Goal: Task Accomplishment & Management: Manage account settings

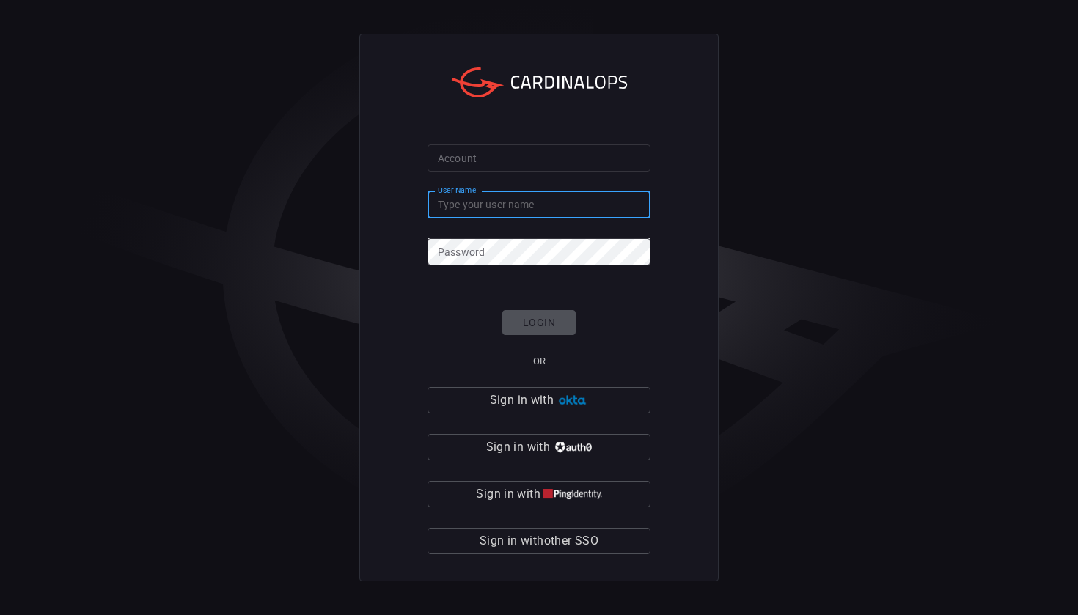
type input "[PERSON_NAME][EMAIL_ADDRESS][DOMAIN_NAME]"
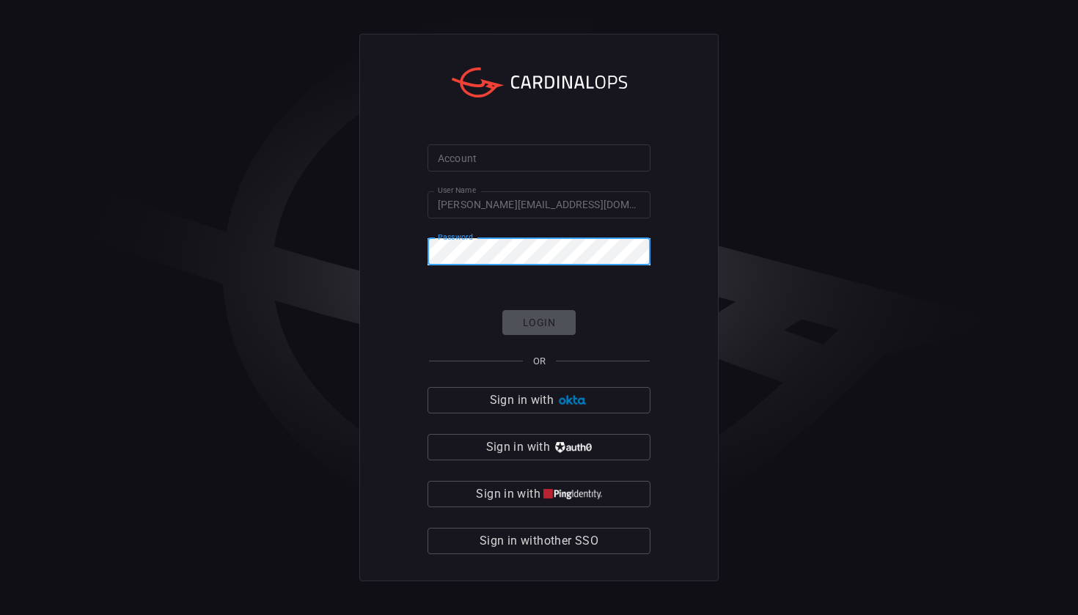
click at [571, 164] on input "Account" at bounding box center [539, 158] width 223 height 27
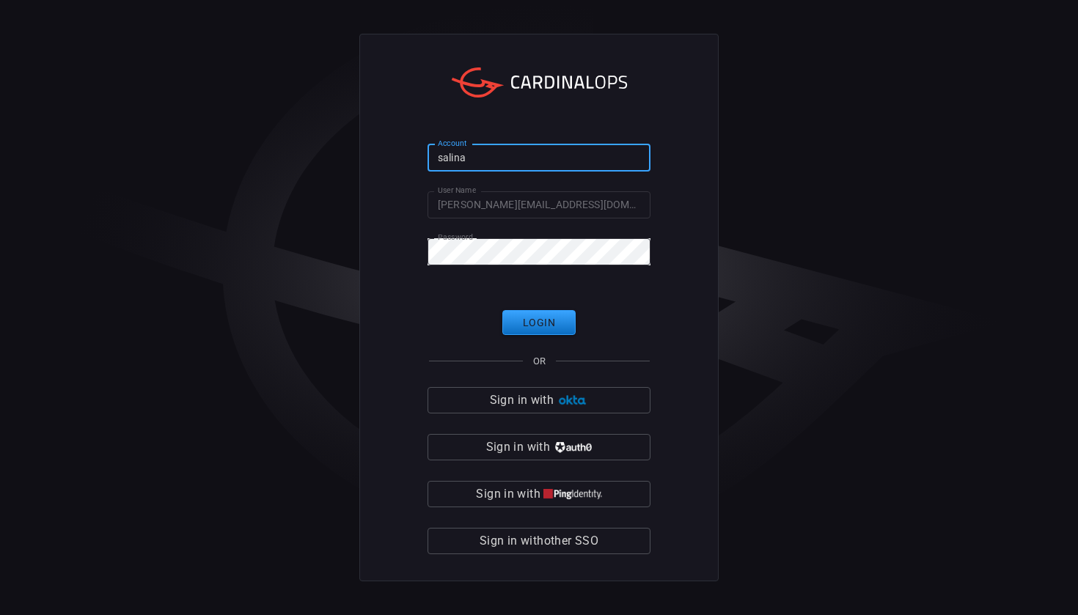
type input "[PERSON_NAME]"
click at [539, 323] on button "Login" at bounding box center [538, 323] width 73 height 26
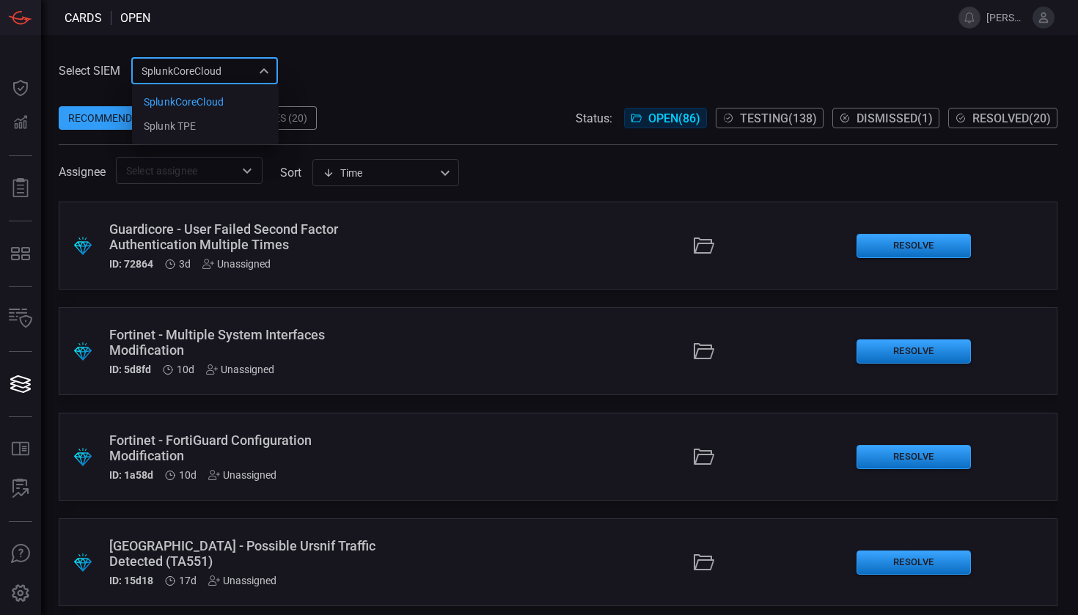
click at [168, 81] on div "SplunkCoreCloud f748d276-46a5-4bd3-b149-f2461a2fe2c5 SplunkCoreCloud Splunk TPE…" at bounding box center [204, 70] width 147 height 27
click at [175, 120] on div "Splunk TPE" at bounding box center [170, 126] width 52 height 15
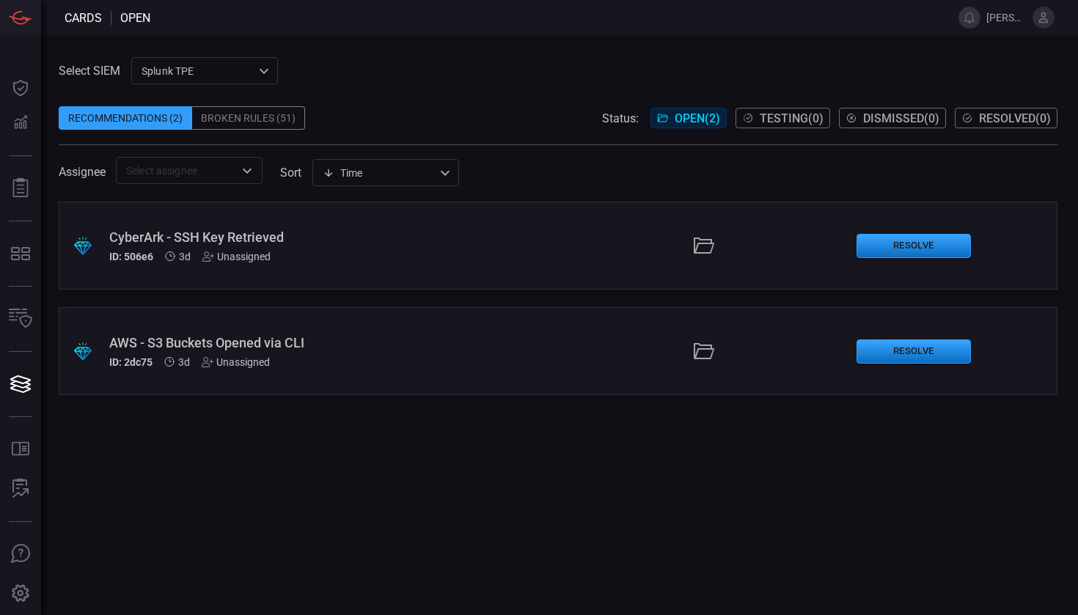
click at [277, 122] on div "Broken Rules (51)" at bounding box center [248, 117] width 113 height 23
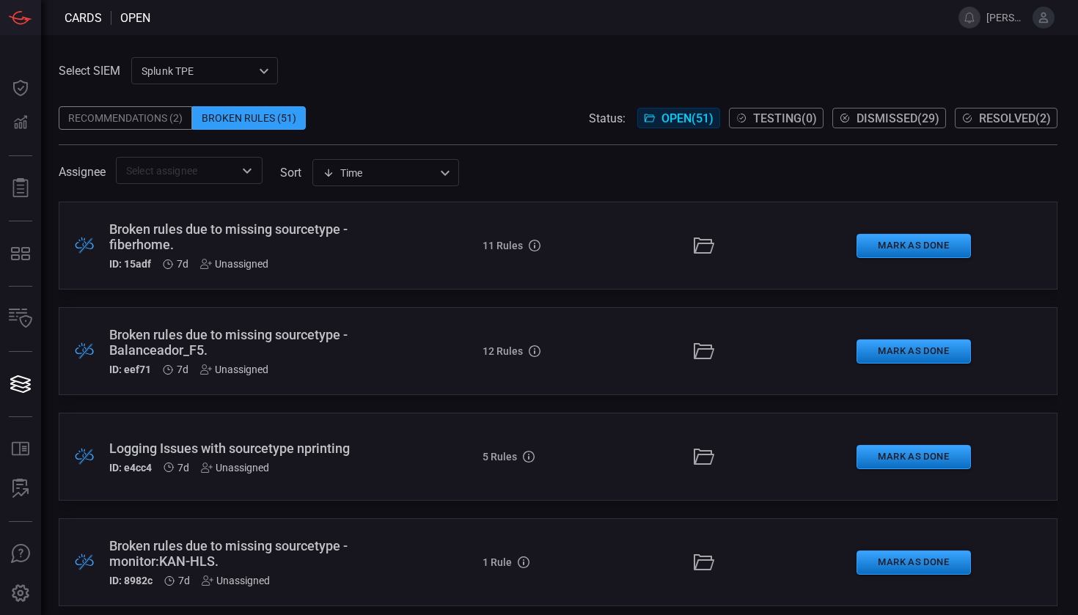
click at [1047, 18] on icon at bounding box center [1043, 17] width 13 height 13
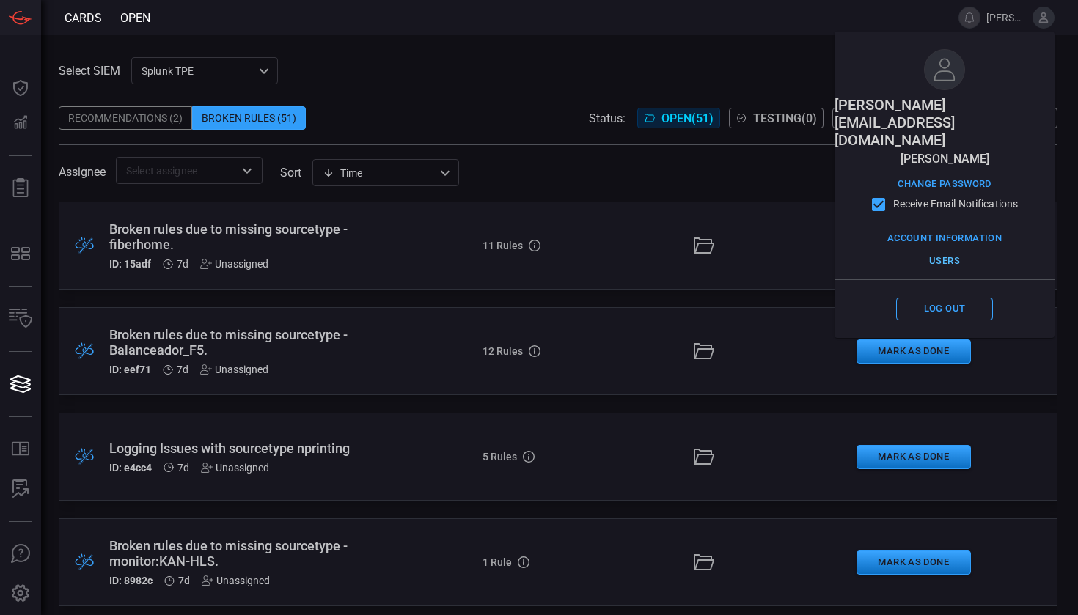
click at [938, 250] on button "Users" at bounding box center [944, 261] width 97 height 23
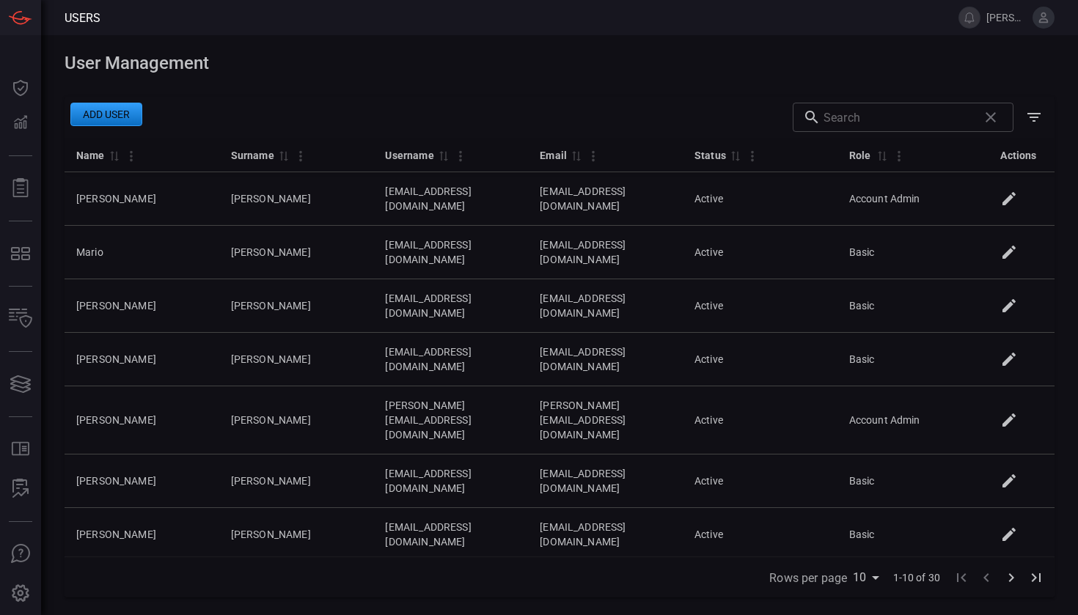
click at [89, 120] on button "Add user" at bounding box center [106, 114] width 72 height 23
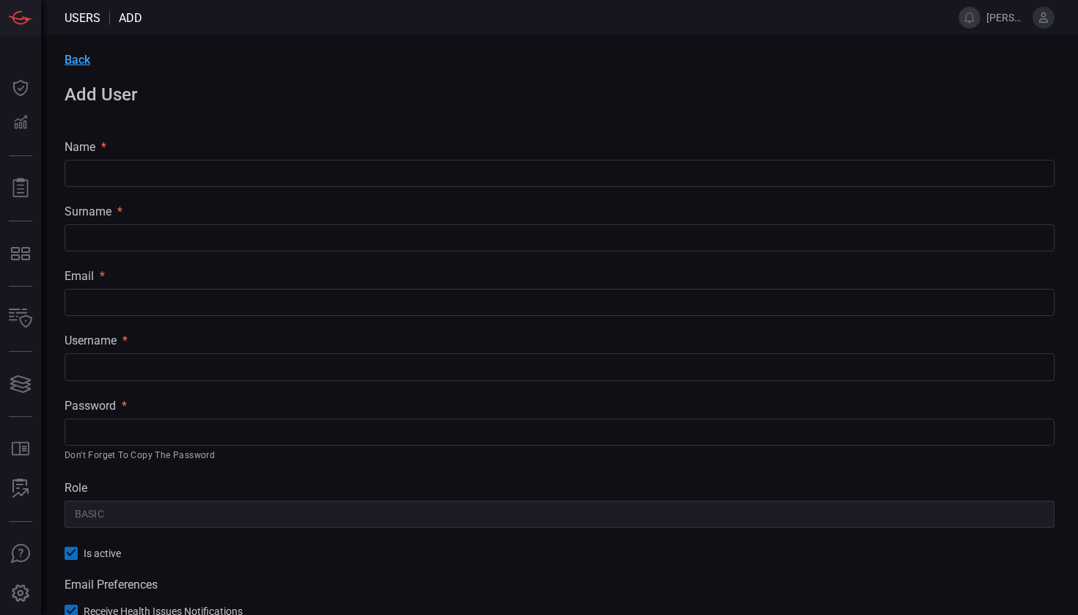
click at [76, 66] on span "Back" at bounding box center [78, 60] width 26 height 14
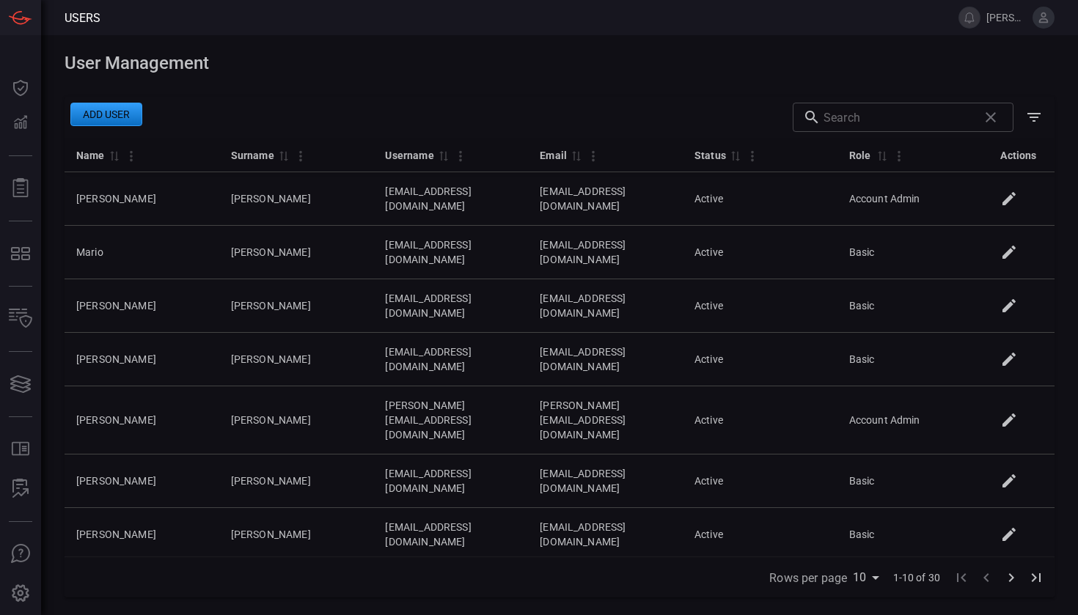
click at [1035, 29] on header "Users [PERSON_NAME][EMAIL_ADDRESS][DOMAIN_NAME]" at bounding box center [539, 17] width 1078 height 35
click at [100, 117] on button "Add user" at bounding box center [106, 114] width 72 height 23
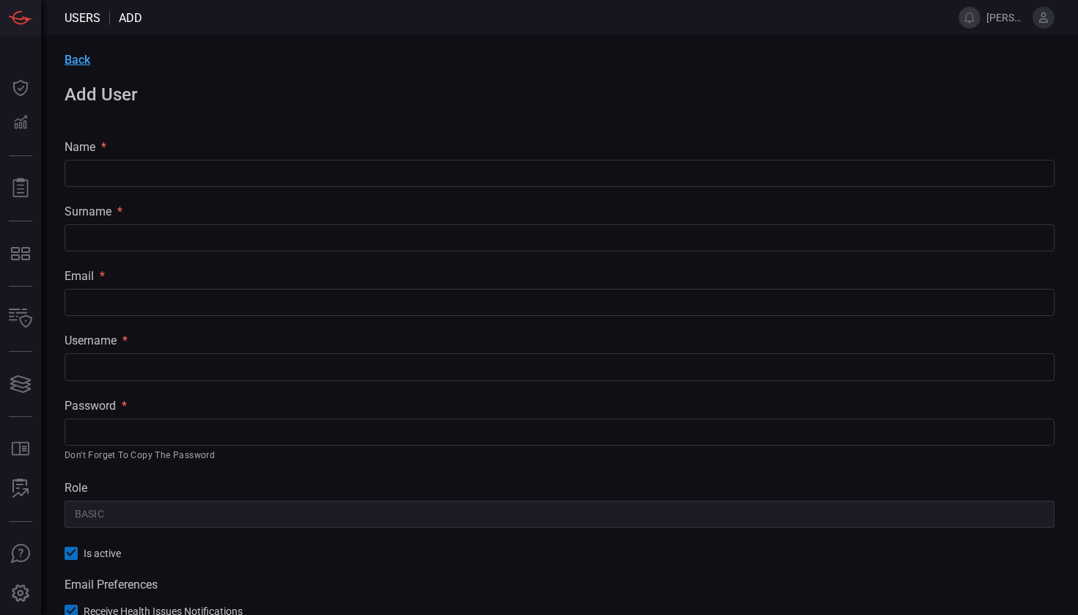
click at [142, 188] on div "Back Add User name * ​ surname * ​ email * ​ username * ​ password * ​ Don't fo…" at bounding box center [559, 382] width 1037 height 695
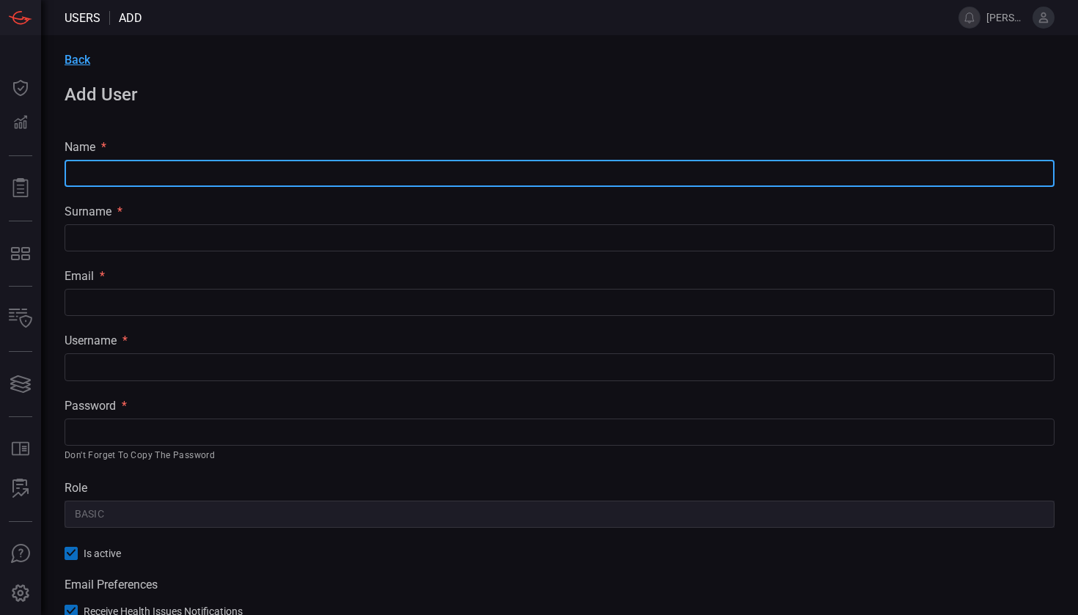
paste input "[PERSON_NAME]"
click at [156, 169] on input "[PERSON_NAME]" at bounding box center [560, 173] width 990 height 27
drag, startPoint x: 152, startPoint y: 169, endPoint x: 244, endPoint y: 172, distance: 91.7
click at [244, 172] on input "[PERSON_NAME]" at bounding box center [560, 173] width 990 height 27
type input "[PERSON_NAME]"
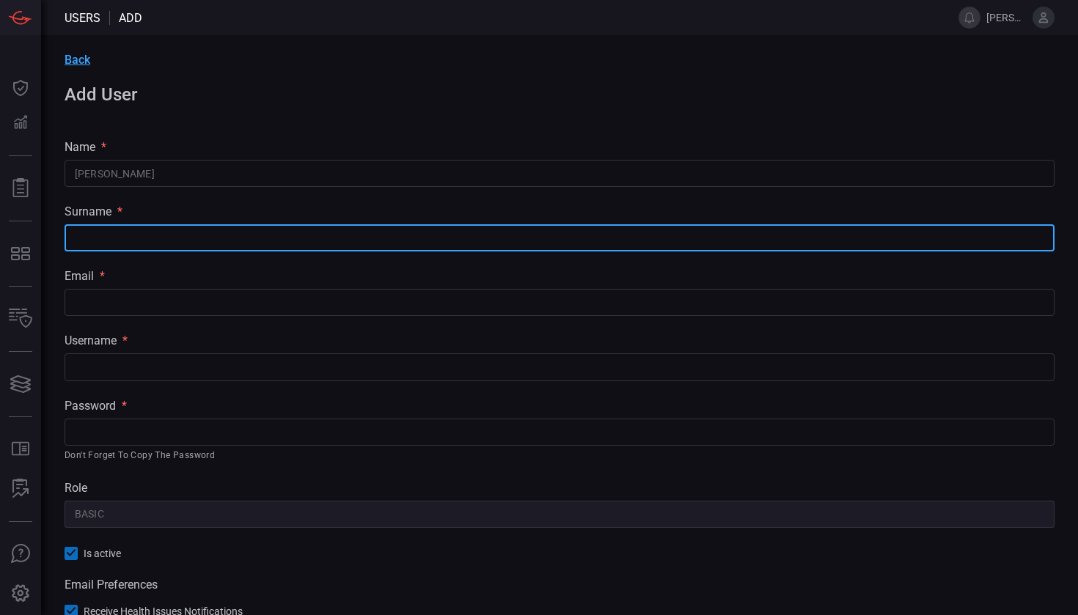
paste input "[PERSON_NAME]"
type input "[PERSON_NAME]"
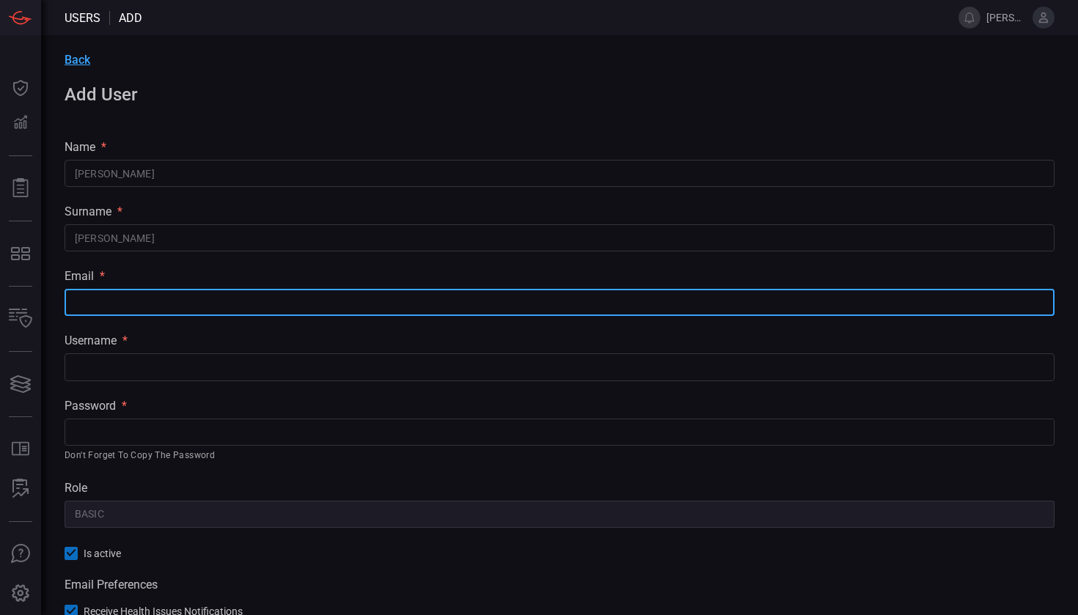
paste input "[PERSON_NAME]"
type input "[PERSON_NAME]"
paste input "[EMAIL_ADDRESS][PERSON_NAME][DOMAIN_NAME]"
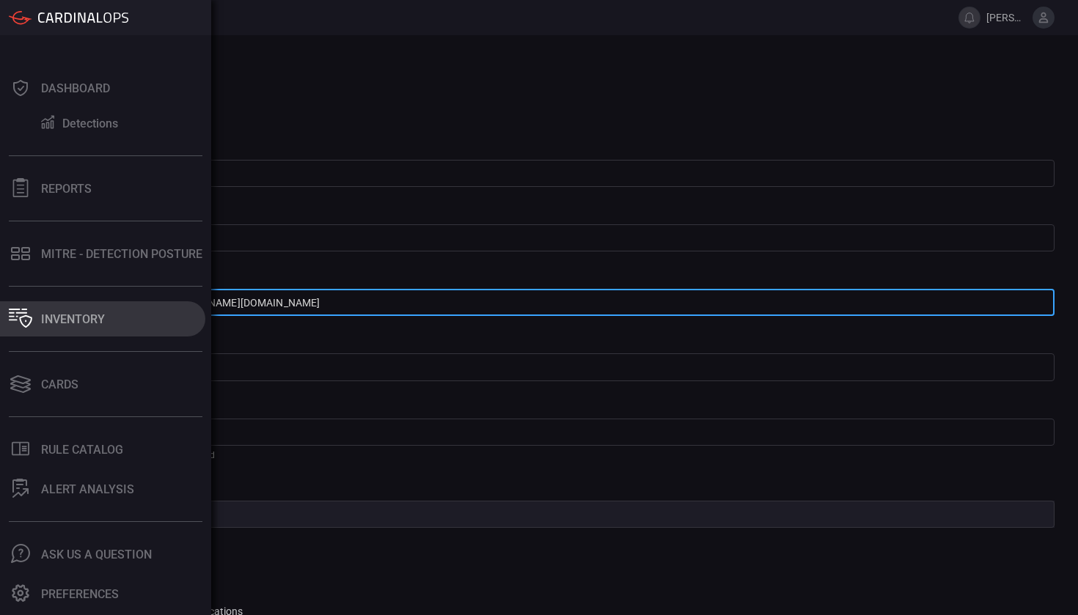
drag, startPoint x: 327, startPoint y: 304, endPoint x: 20, endPoint y: 305, distance: 307.3
click at [24, 301] on div "Users Add [PERSON_NAME][EMAIL_ADDRESS][DOMAIN_NAME] Dashboard Detections Report…" at bounding box center [539, 307] width 1078 height 615
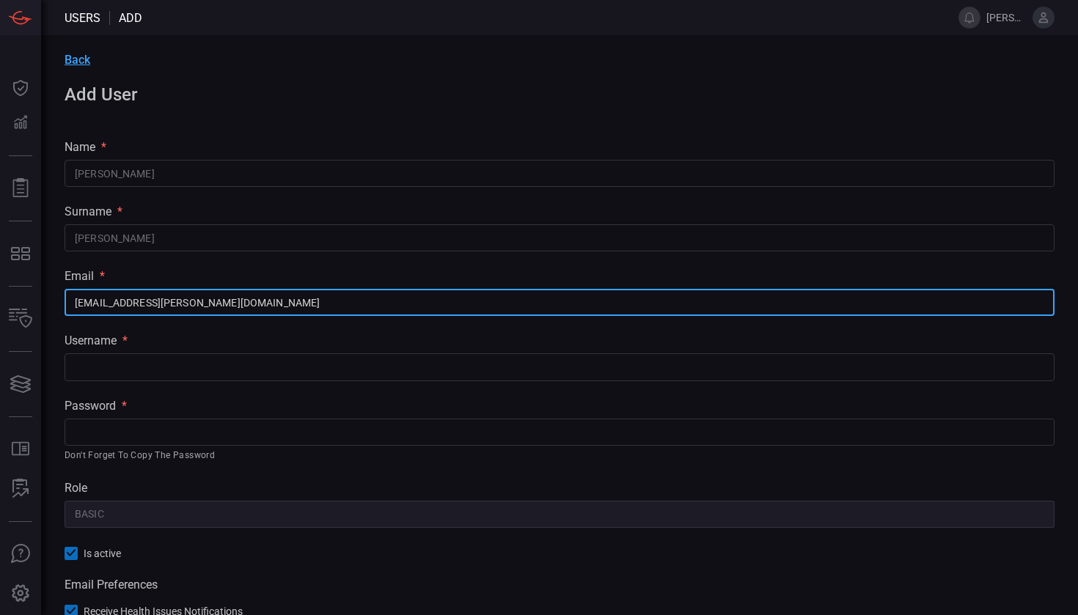
type input "[EMAIL_ADDRESS][PERSON_NAME][DOMAIN_NAME]"
click at [316, 370] on input "text" at bounding box center [560, 367] width 990 height 27
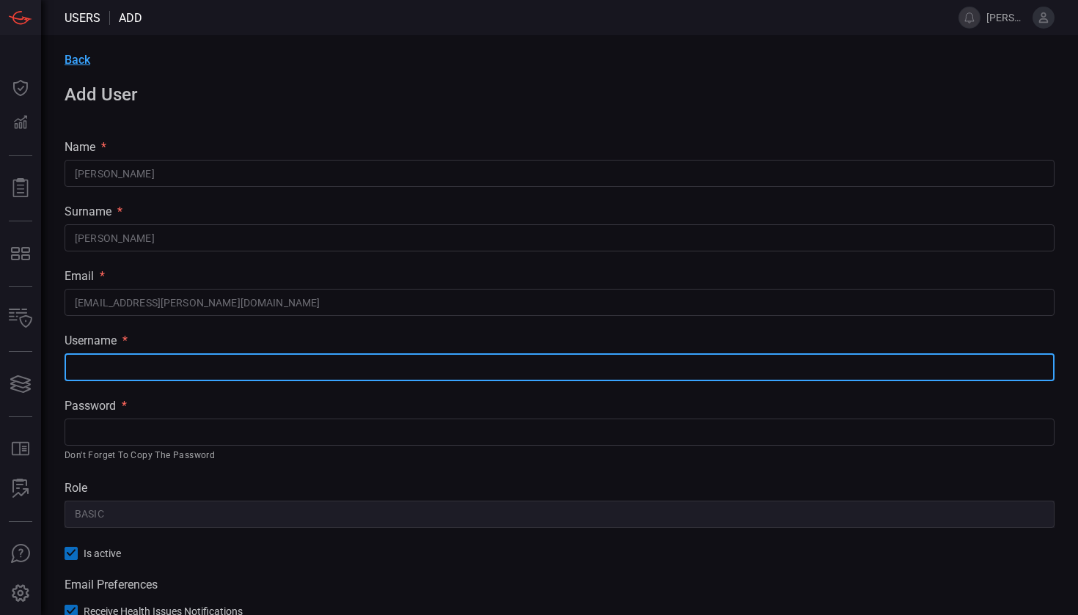
paste input "[EMAIL_ADDRESS][PERSON_NAME][DOMAIN_NAME]"
type input "[EMAIL_ADDRESS][PERSON_NAME][DOMAIN_NAME]"
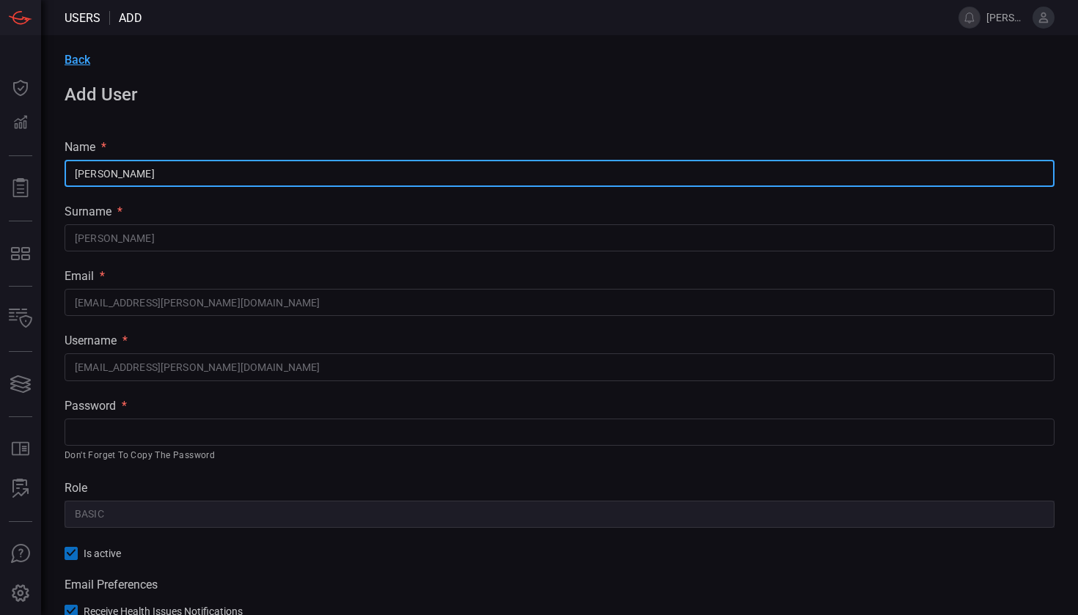
click at [233, 175] on input "[PERSON_NAME]" at bounding box center [560, 173] width 990 height 27
drag, startPoint x: 266, startPoint y: 165, endPoint x: 155, endPoint y: 166, distance: 111.5
click at [155, 166] on input "[PERSON_NAME] FCJcardinal0ps2025!" at bounding box center [560, 173] width 990 height 27
drag, startPoint x: 155, startPoint y: 169, endPoint x: 253, endPoint y: 175, distance: 98.5
click at [253, 175] on input "[PERSON_NAME] FCJcardinal0ps2025!" at bounding box center [560, 173] width 990 height 27
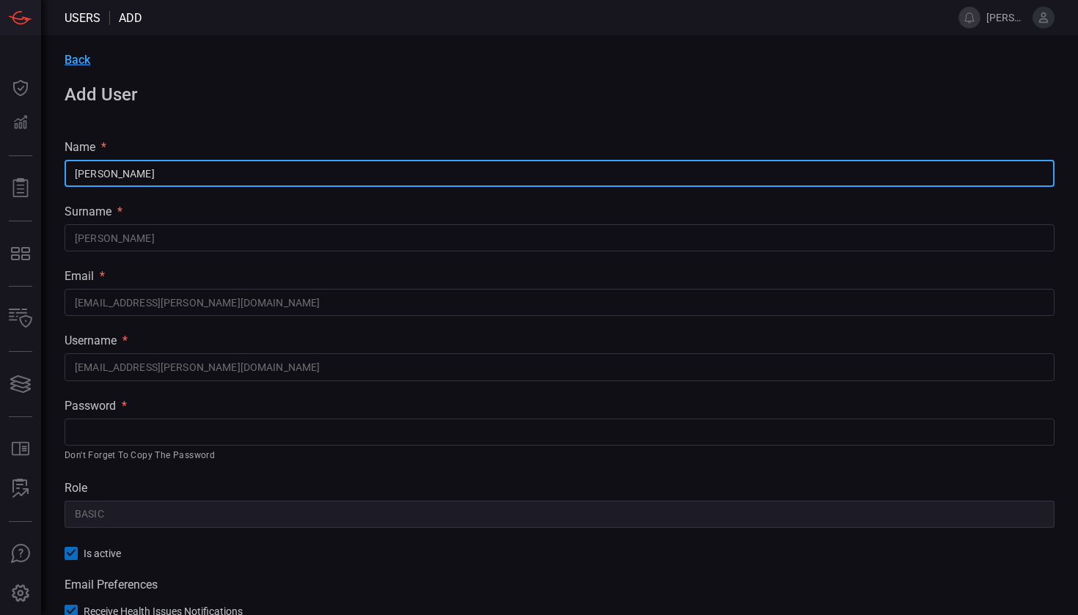
type input "[PERSON_NAME]"
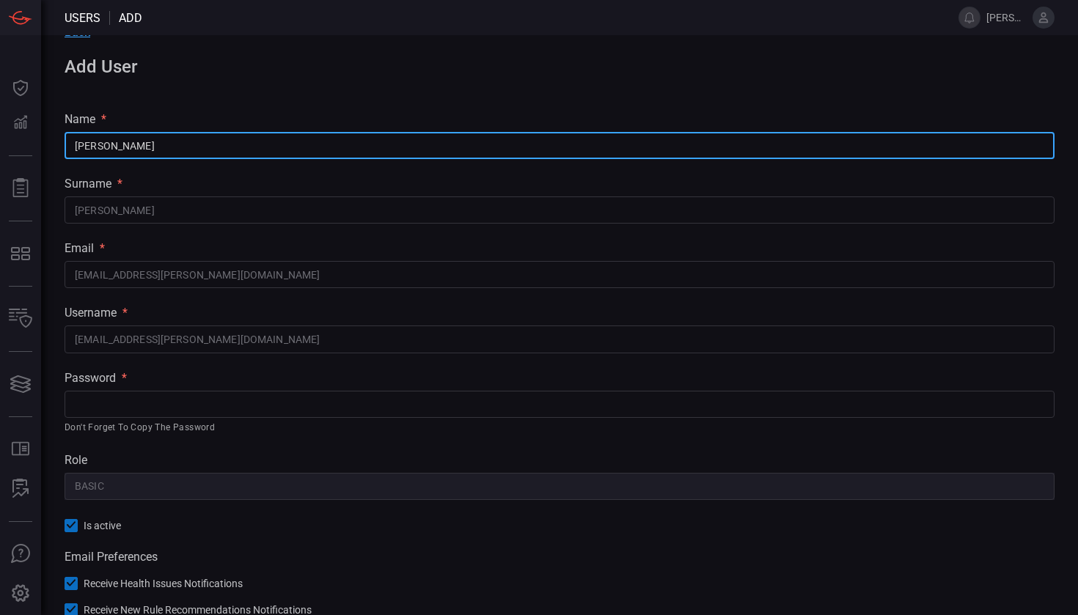
click at [168, 391] on input "text" at bounding box center [560, 404] width 990 height 27
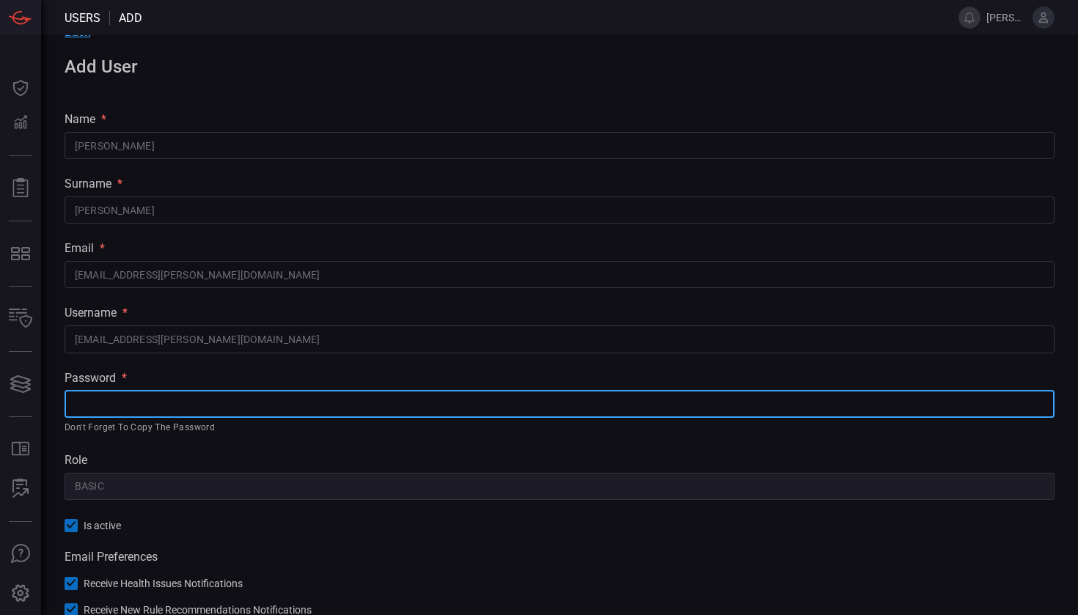
paste input "FCJcardinal0ps2025!"
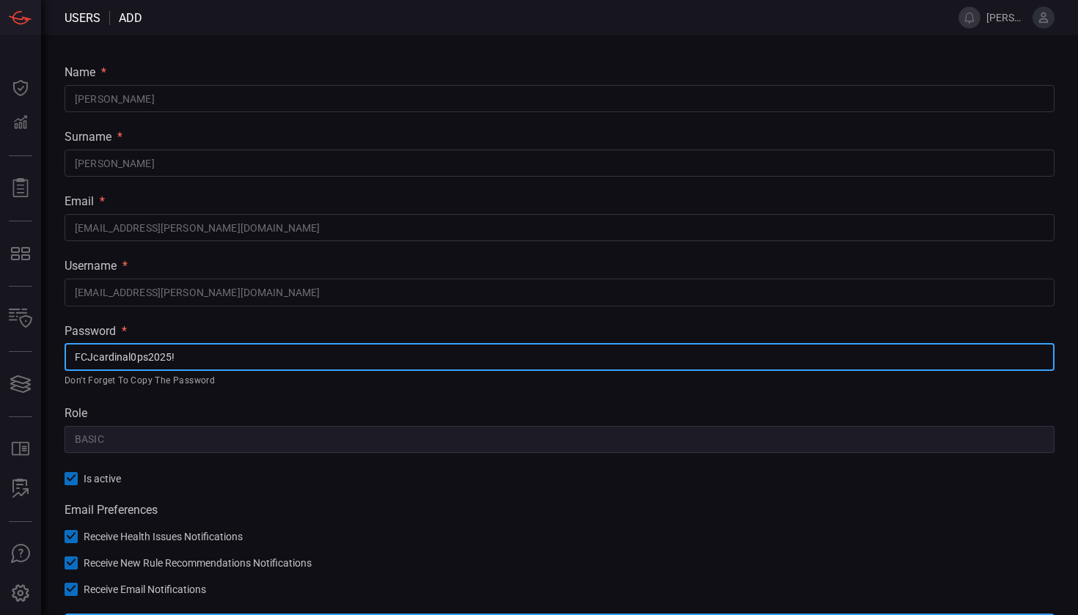
scroll to position [114, 0]
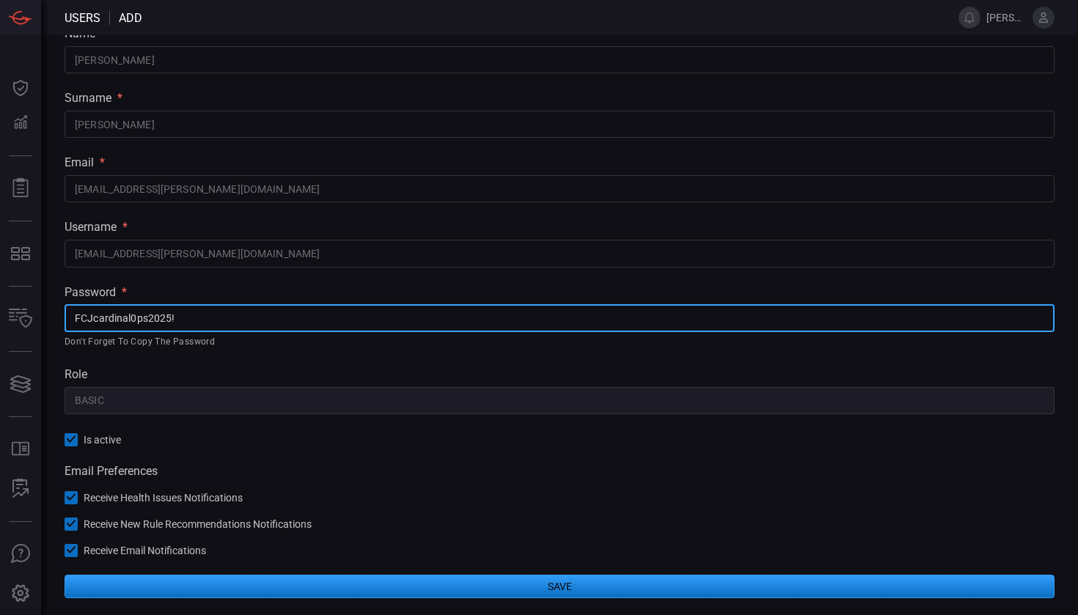
type input "FCJcardinal0ps2025!"
click at [189, 355] on div "Back Add User name * [PERSON_NAME] ​ surname * [PERSON_NAME] ​ email * [PERSON_…" at bounding box center [559, 269] width 1037 height 695
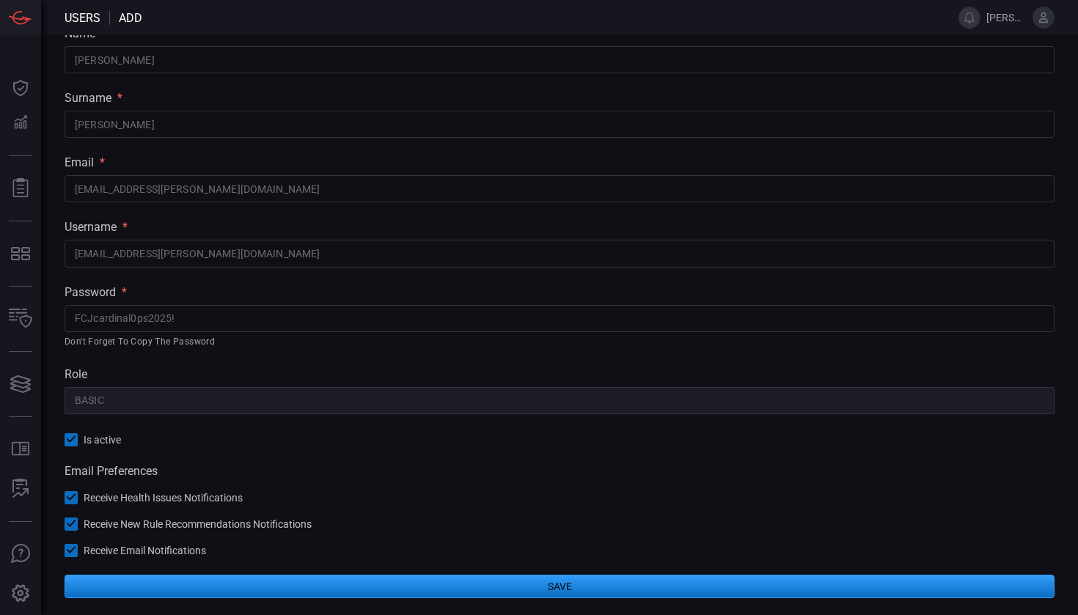
click at [77, 501] on div at bounding box center [71, 497] width 13 height 13
click at [74, 526] on icon at bounding box center [72, 524] width 10 height 10
click at [75, 546] on icon at bounding box center [72, 551] width 10 height 10
click at [203, 587] on button "Save" at bounding box center [560, 586] width 990 height 23
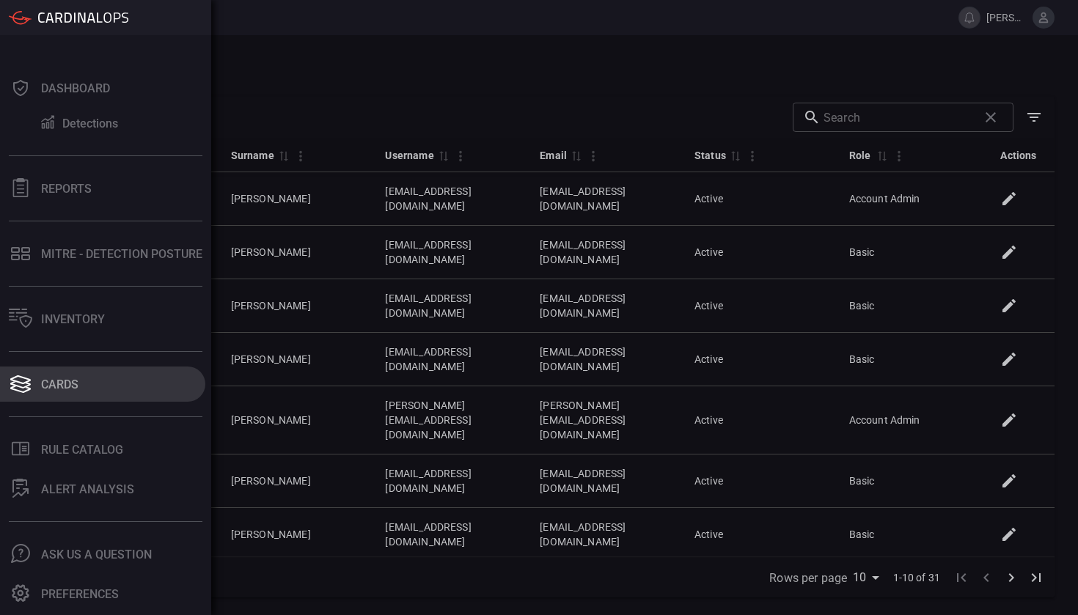
click at [78, 382] on div "Cards" at bounding box center [59, 385] width 37 height 14
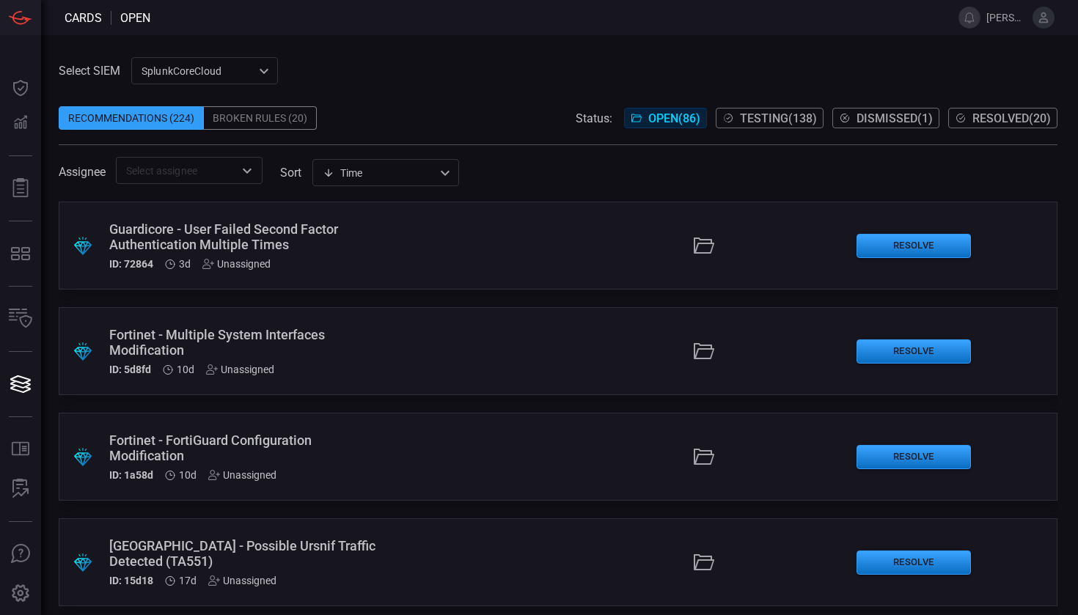
click at [224, 70] on div "SplunkCoreCloud f748d276-46a5-4bd3-b149-f2461a2fe2c5 ​" at bounding box center [204, 70] width 147 height 27
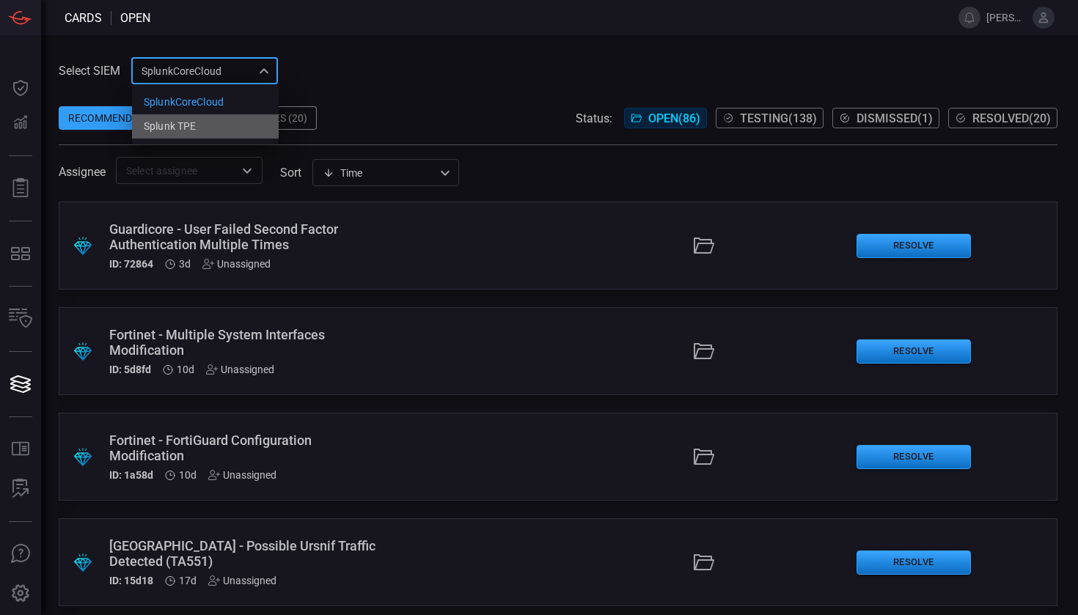
click at [223, 128] on li "Splunk TPE" at bounding box center [205, 126] width 147 height 24
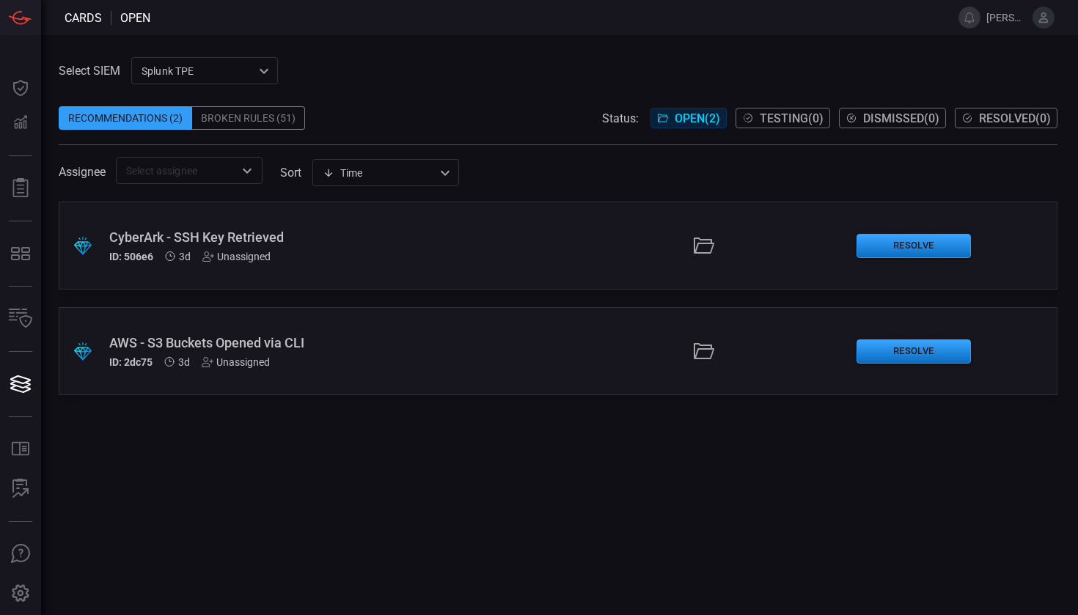
click at [240, 76] on div "Splunk TPE 1e2e8ad1-9f42-4d8b-bcd8-2b3f9d333f5b ​" at bounding box center [204, 70] width 147 height 27
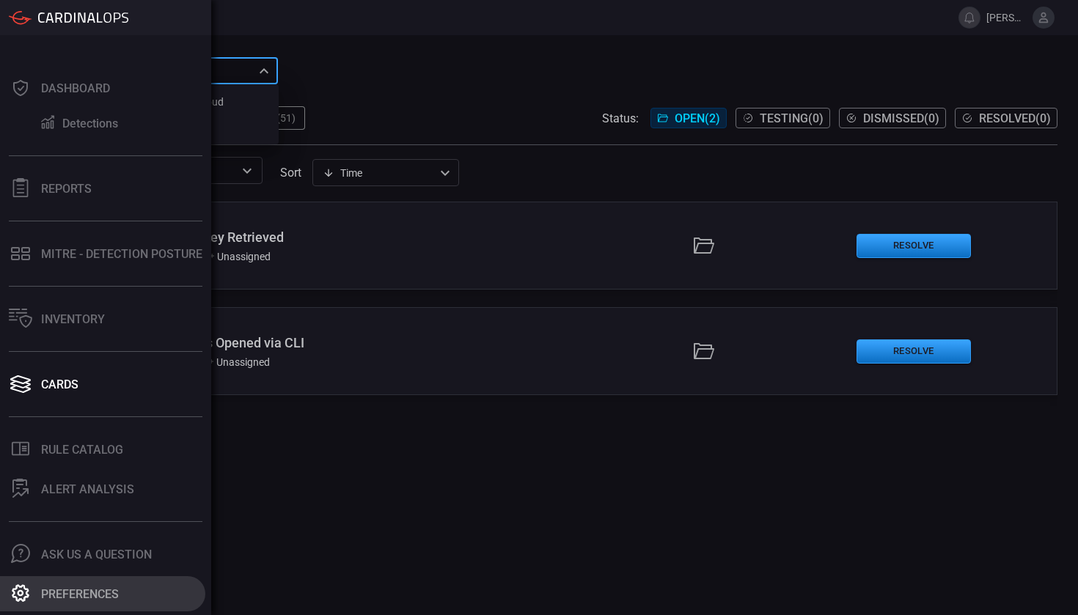
click at [15, 585] on icon at bounding box center [20, 593] width 19 height 19
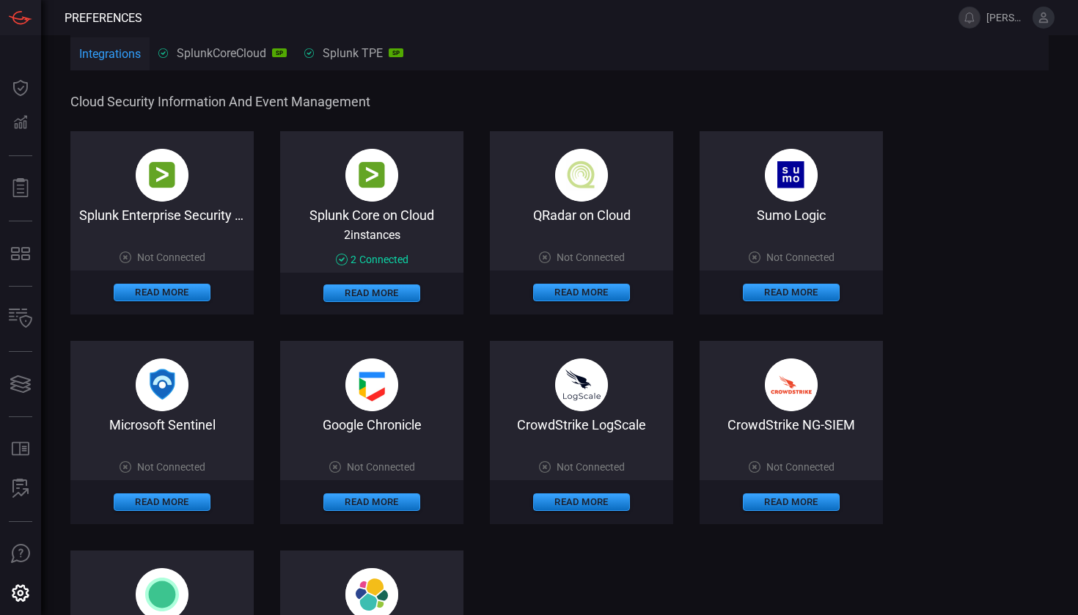
click at [371, 200] on img at bounding box center [371, 175] width 53 height 53
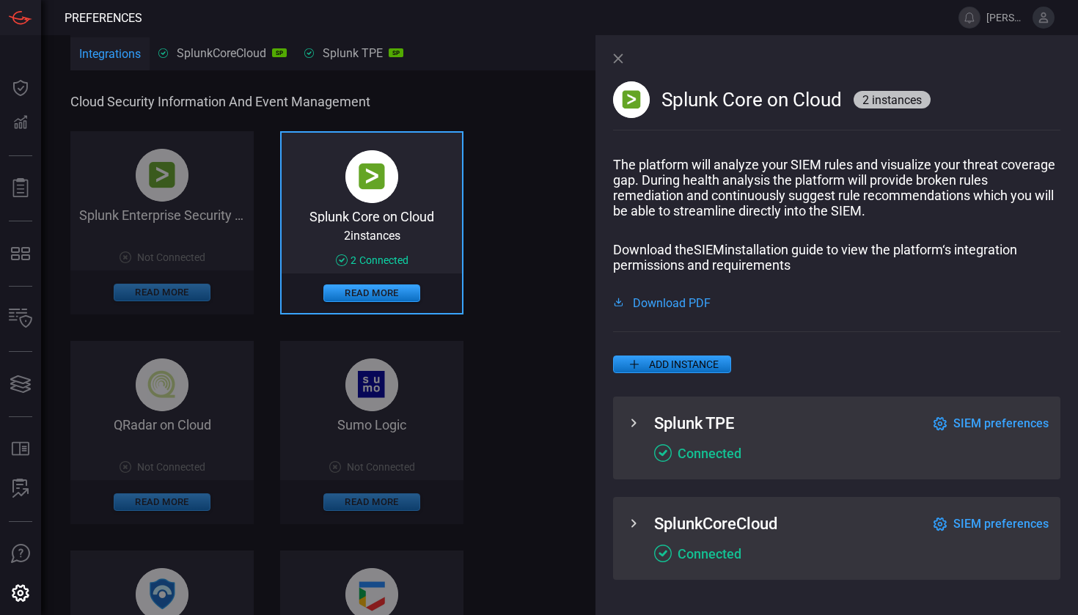
click at [992, 418] on span "SIEM preferences" at bounding box center [1001, 424] width 95 height 14
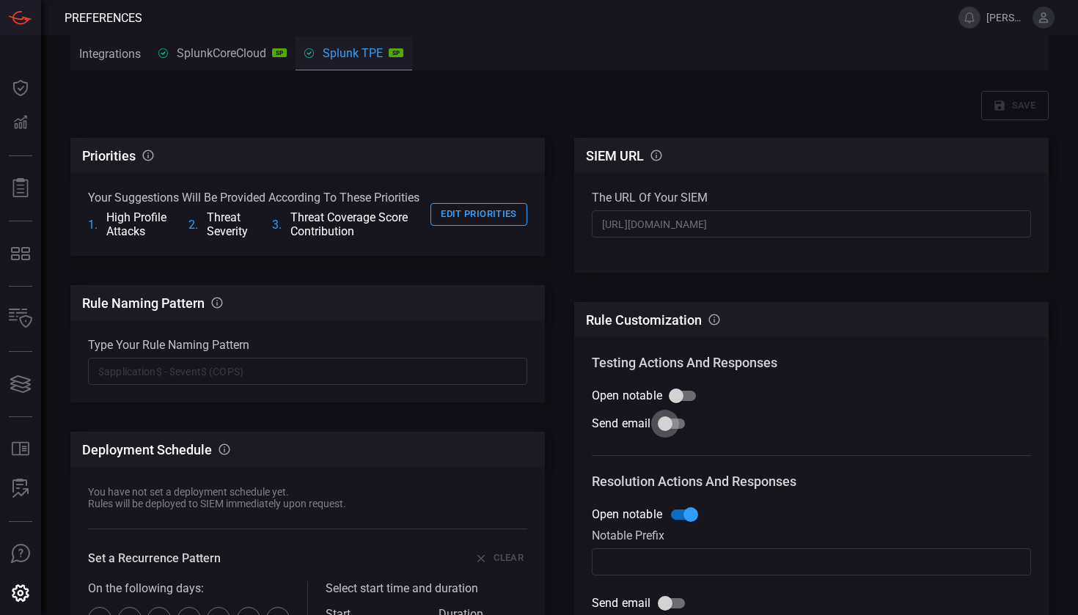
click at [674, 419] on input "Send email" at bounding box center [665, 424] width 84 height 28
checkbox input "true"
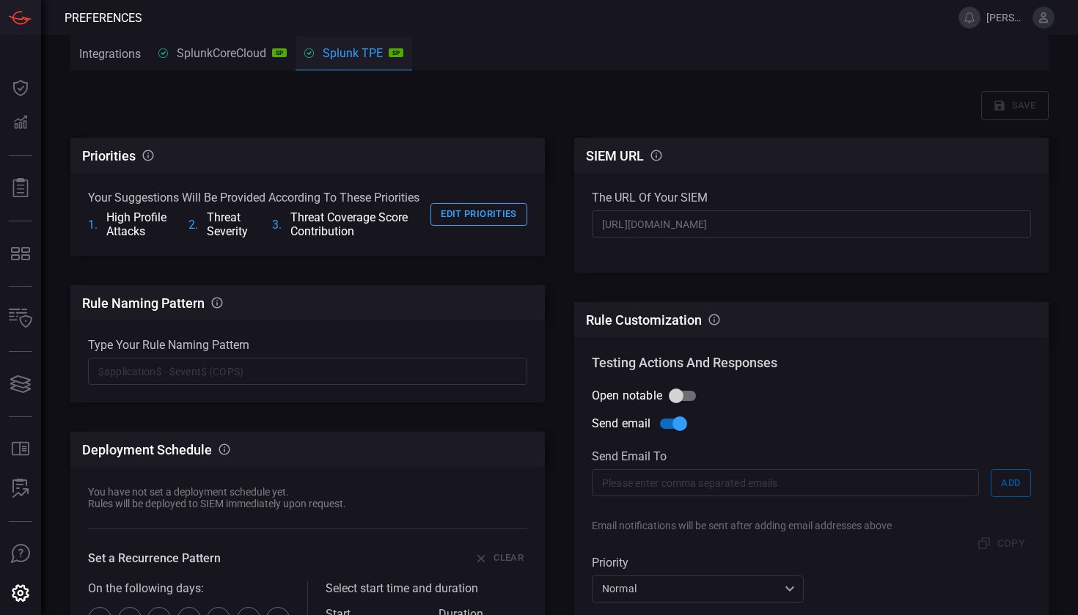
scroll to position [19, 0]
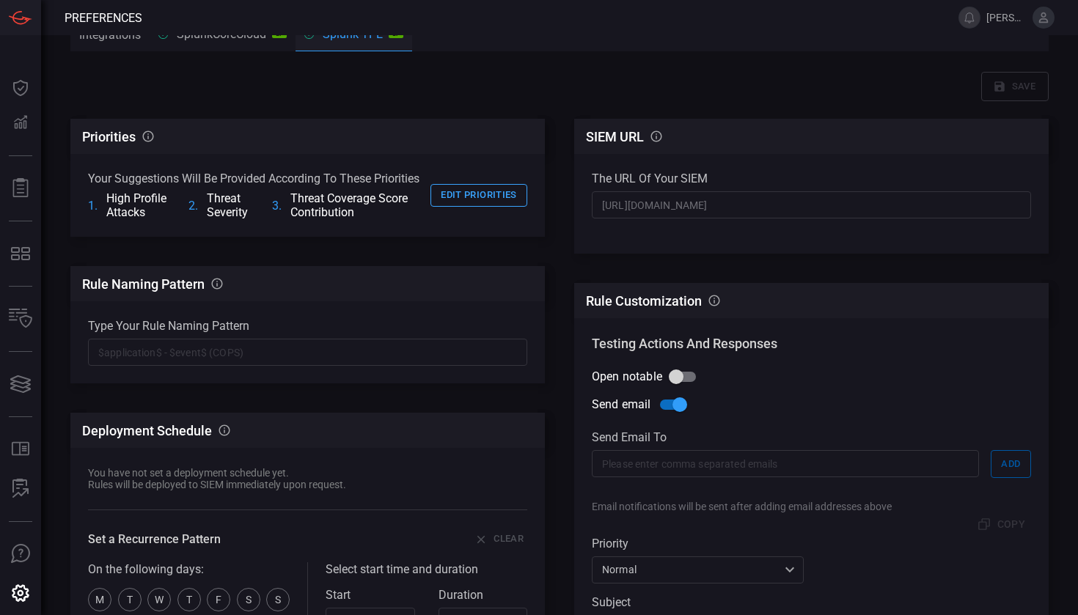
click at [716, 455] on input "text" at bounding box center [785, 463] width 387 height 27
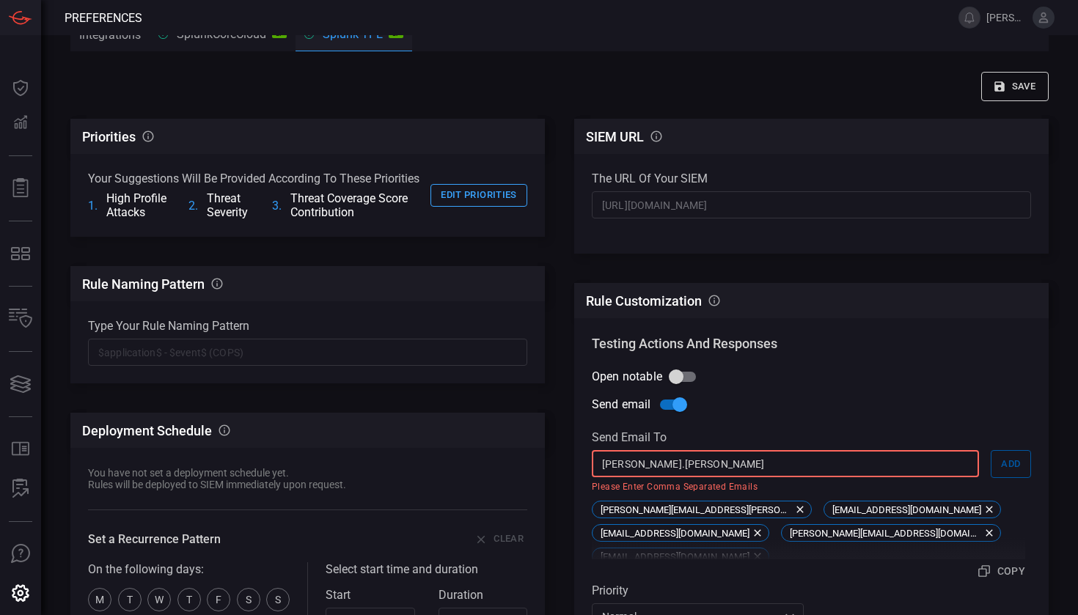
type input "[PERSON_NAME].espinosas"
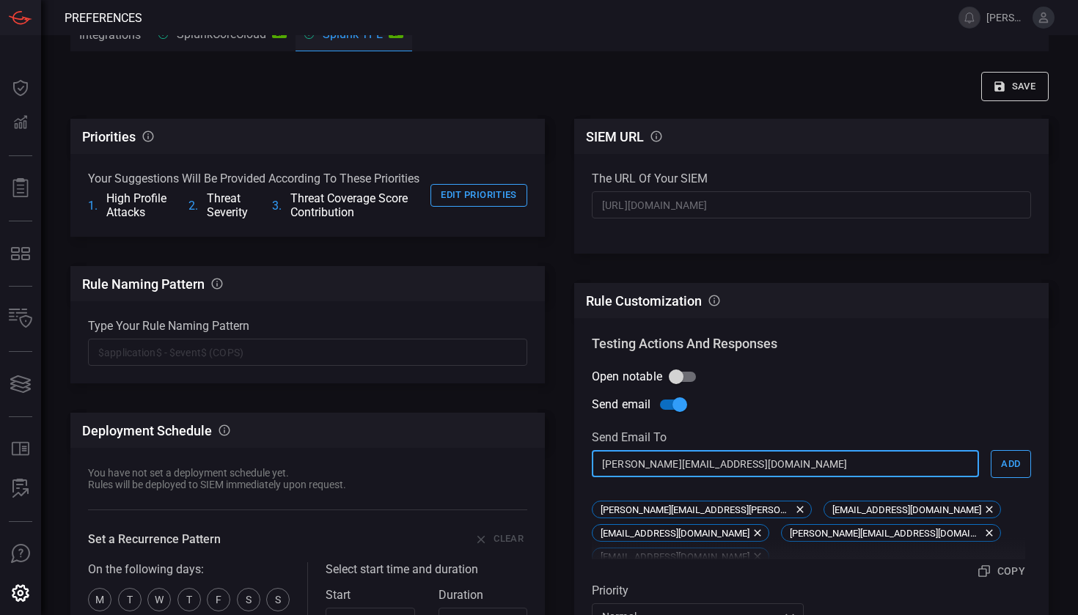
click at [791, 471] on input "[PERSON_NAME][EMAIL_ADDRESS][DOMAIN_NAME]" at bounding box center [785, 463] width 387 height 27
type input "[PERSON_NAME][EMAIL_ADDRESS][DOMAIN_NAME]"
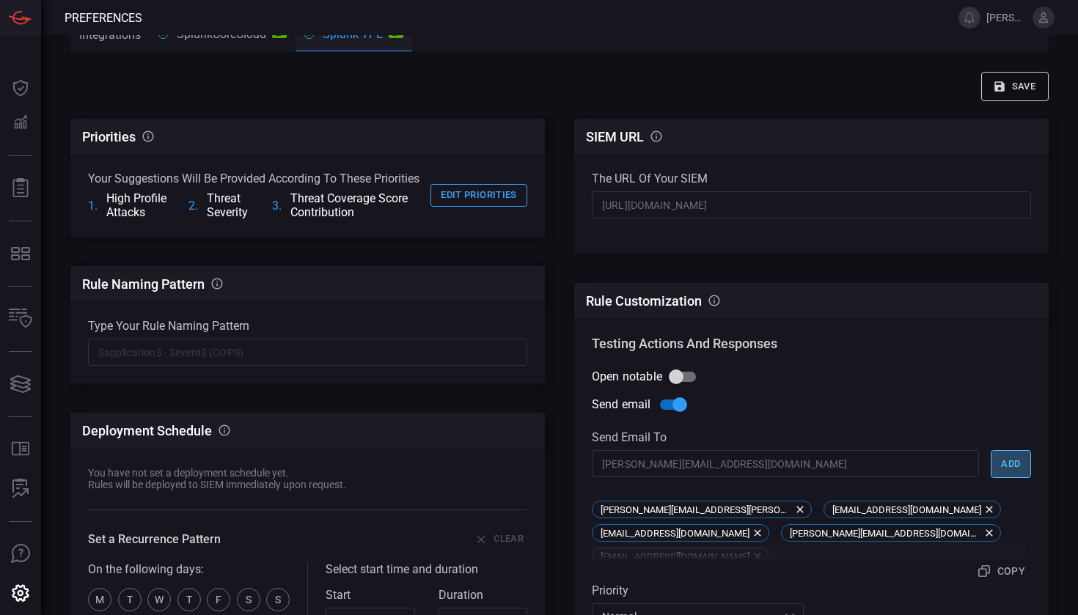
click at [1003, 461] on button "Add" at bounding box center [1011, 464] width 40 height 28
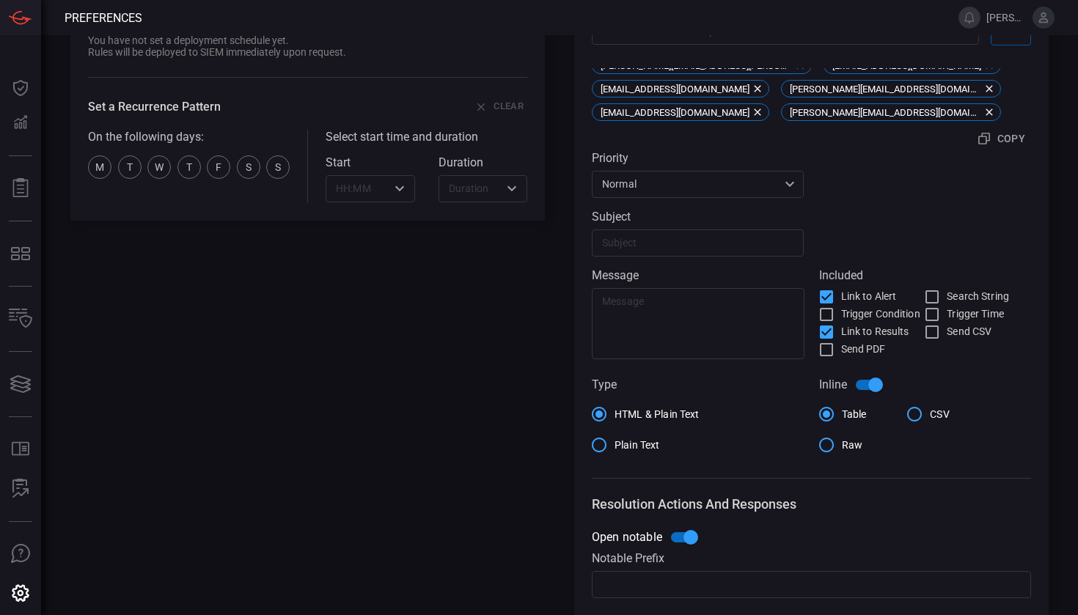
scroll to position [535, 0]
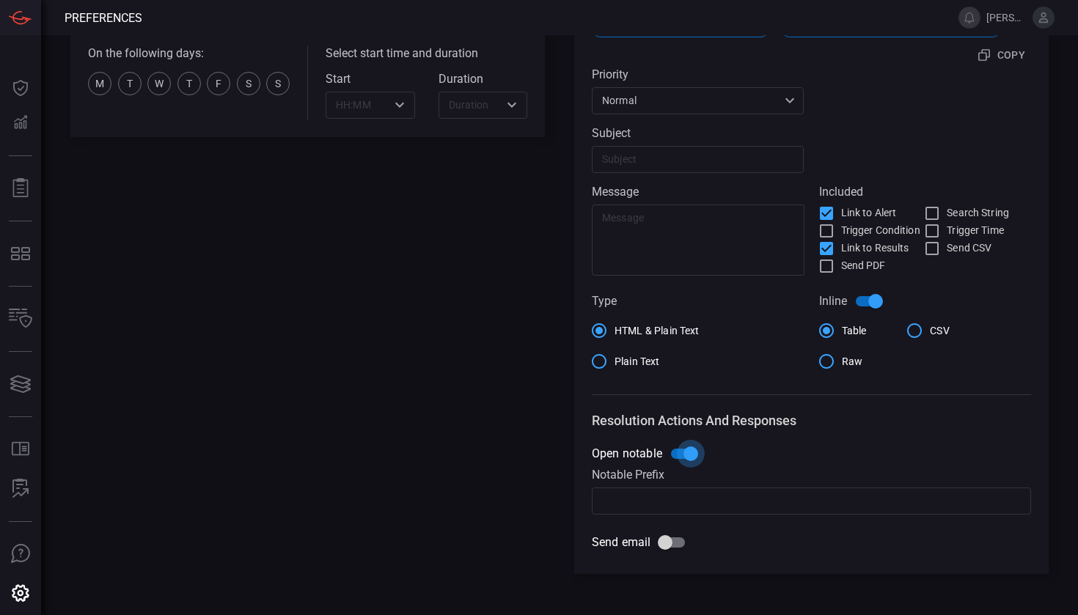
click at [693, 457] on input "Open notable" at bounding box center [691, 454] width 84 height 28
checkbox input "false"
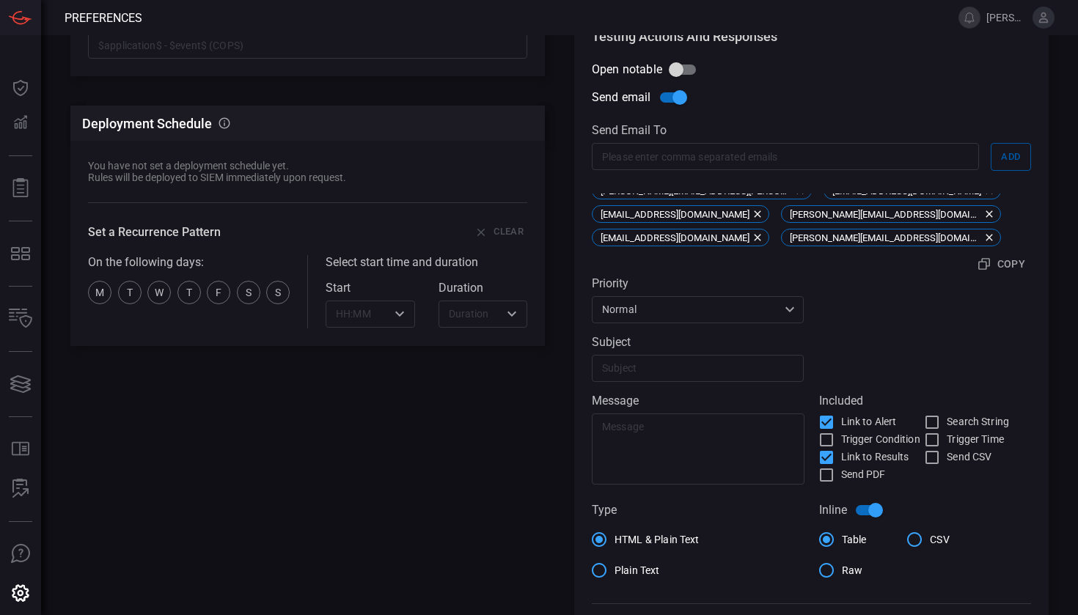
scroll to position [243, 0]
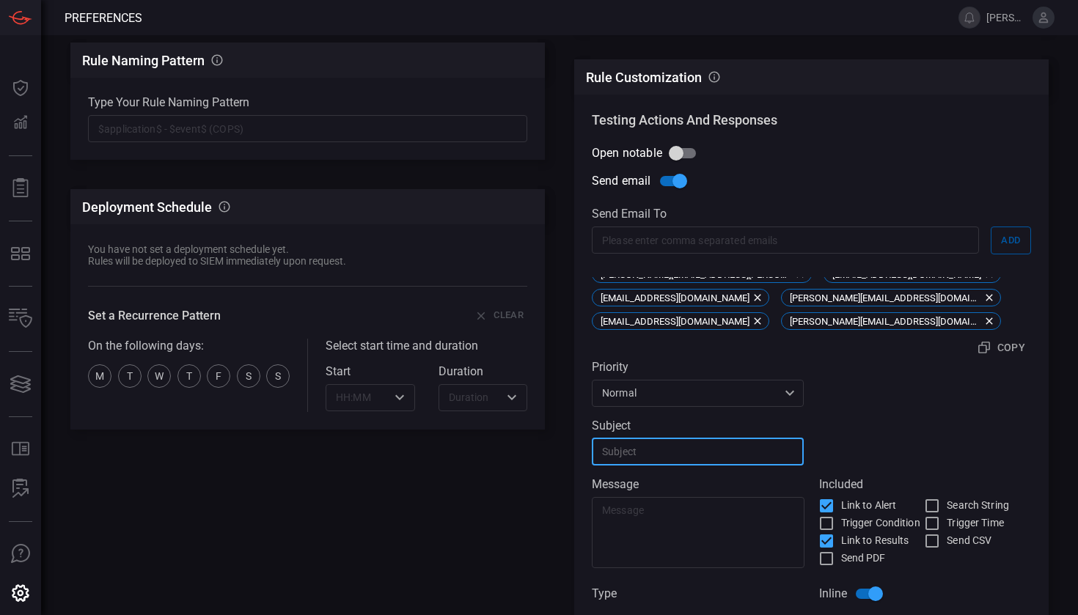
click at [726, 454] on input "text" at bounding box center [698, 452] width 212 height 27
paste input "[TLP:AMBER] Alerta-Alta-$name$-[Pruebas]"
drag, startPoint x: 795, startPoint y: 449, endPoint x: 745, endPoint y: 453, distance: 50.7
click at [745, 453] on input "[TLP:AMBER] Alerta-Alta-$name$-[Pruebas]" at bounding box center [698, 452] width 212 height 27
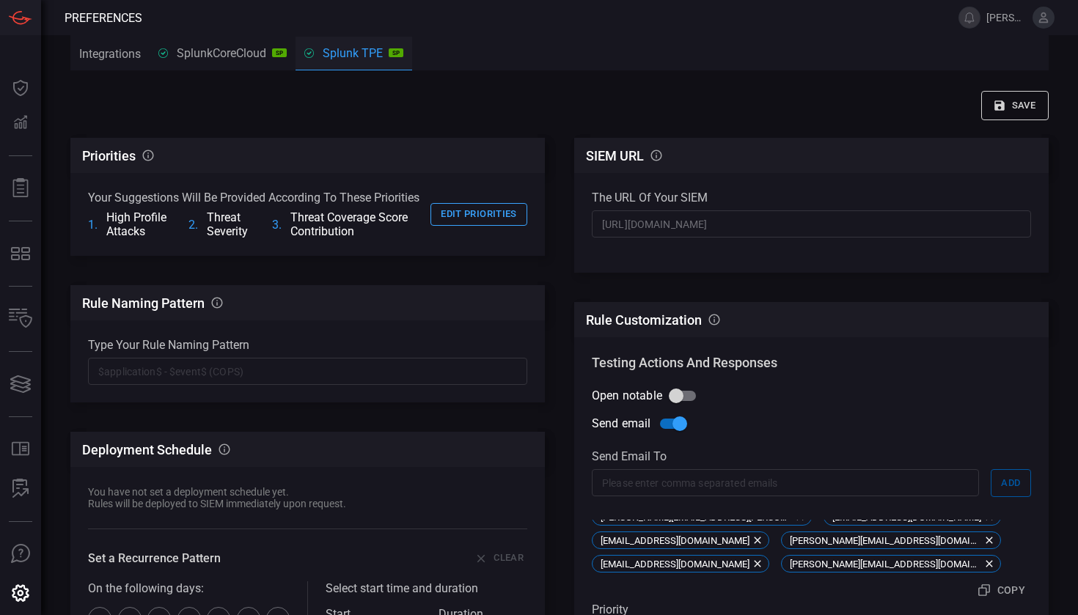
scroll to position [0, 0]
type input "[TLP:AMBER] Alerta-Alta-$name$"
click at [995, 101] on icon "button" at bounding box center [1000, 105] width 10 height 10
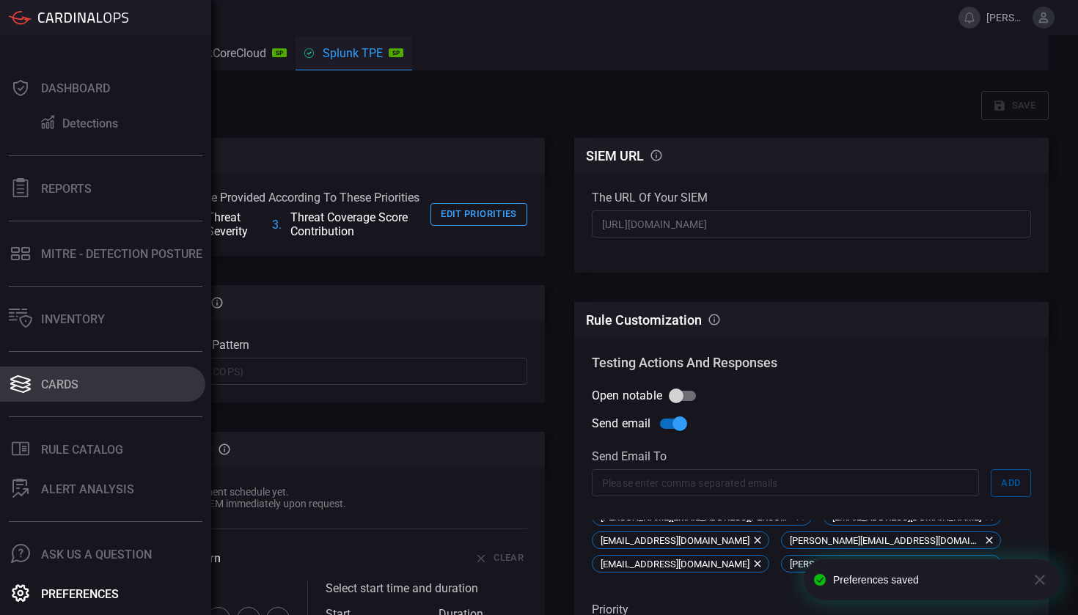
click at [46, 388] on div "Cards" at bounding box center [59, 385] width 37 height 14
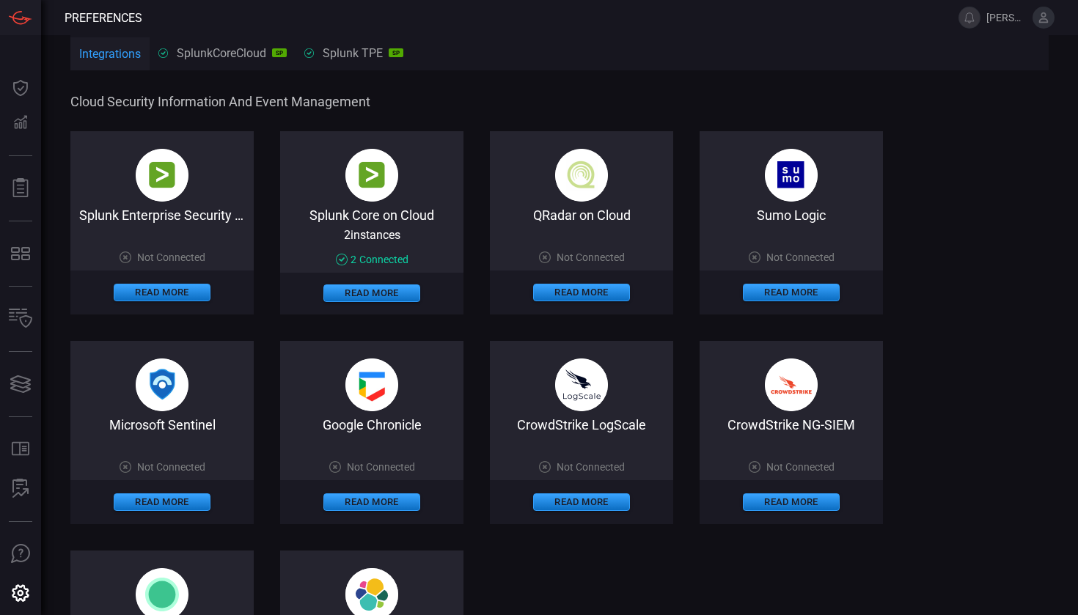
click at [386, 230] on span "2 instance s" at bounding box center [372, 235] width 56 height 14
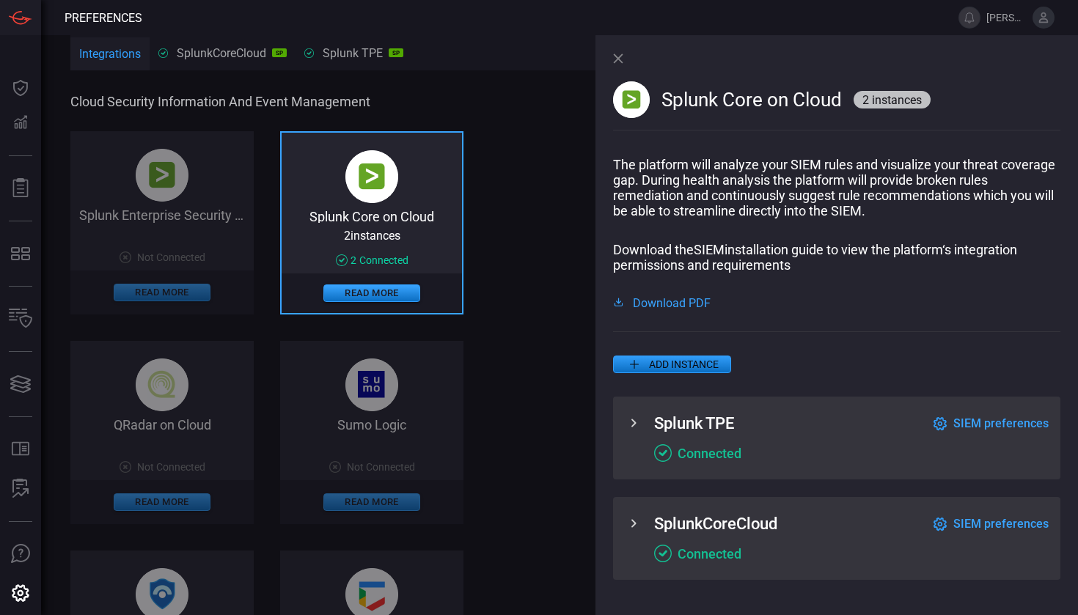
click at [977, 527] on span "SIEM preferences" at bounding box center [1001, 524] width 95 height 14
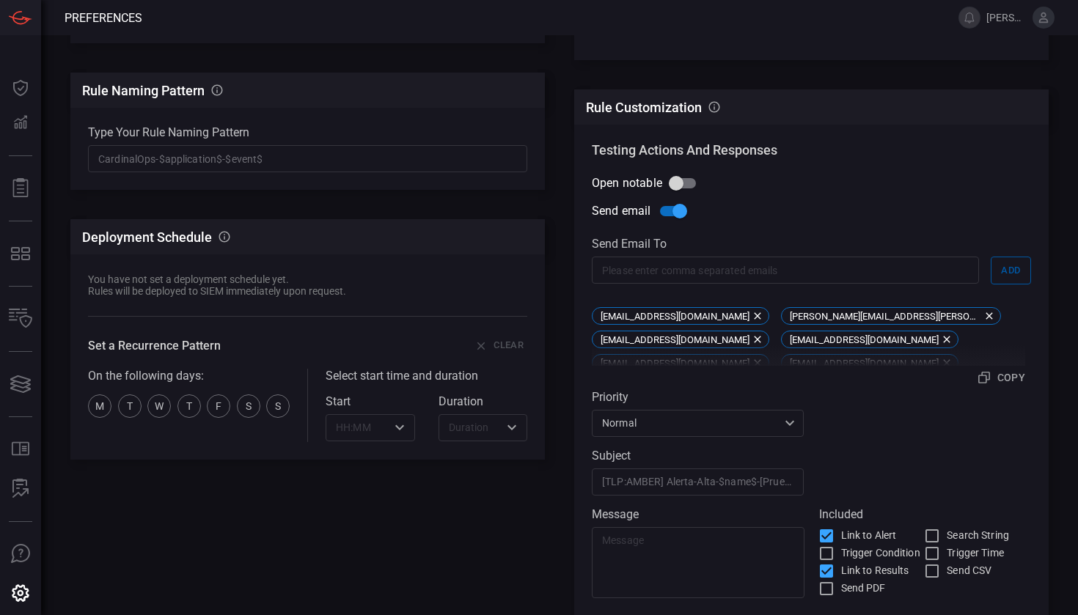
scroll to position [276, 0]
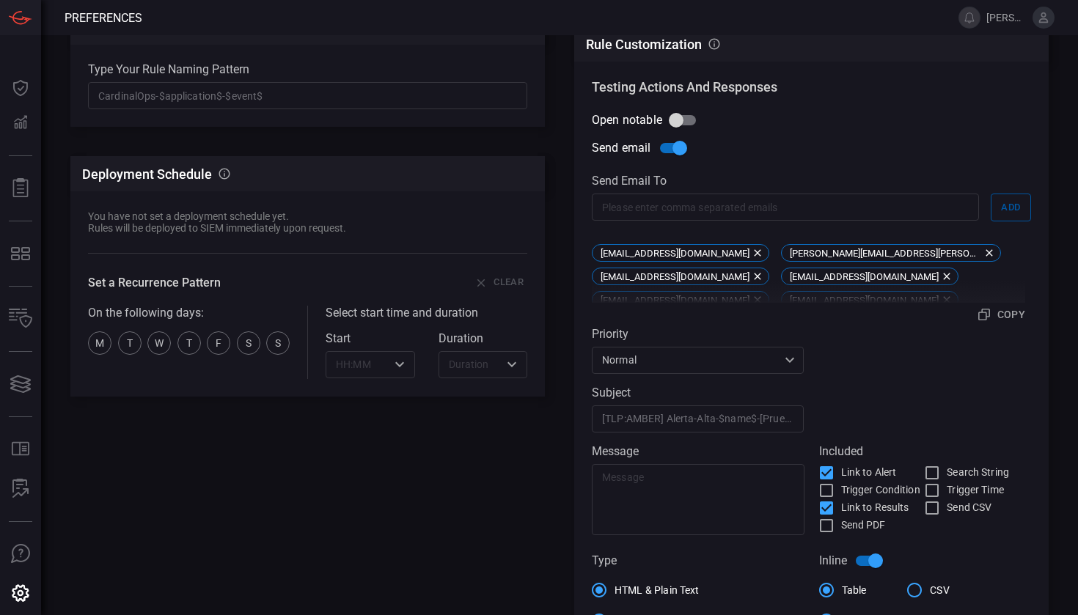
click at [690, 415] on input "[TLP:AMBER] Alerta-Alta-$name$-[Pruebas]" at bounding box center [698, 419] width 212 height 27
click at [673, 421] on input "[TLP:AMBER] Alerta-Alta-$name$-[Pruebas]" at bounding box center [698, 419] width 212 height 27
drag, startPoint x: 673, startPoint y: 421, endPoint x: 858, endPoint y: 392, distance: 187.8
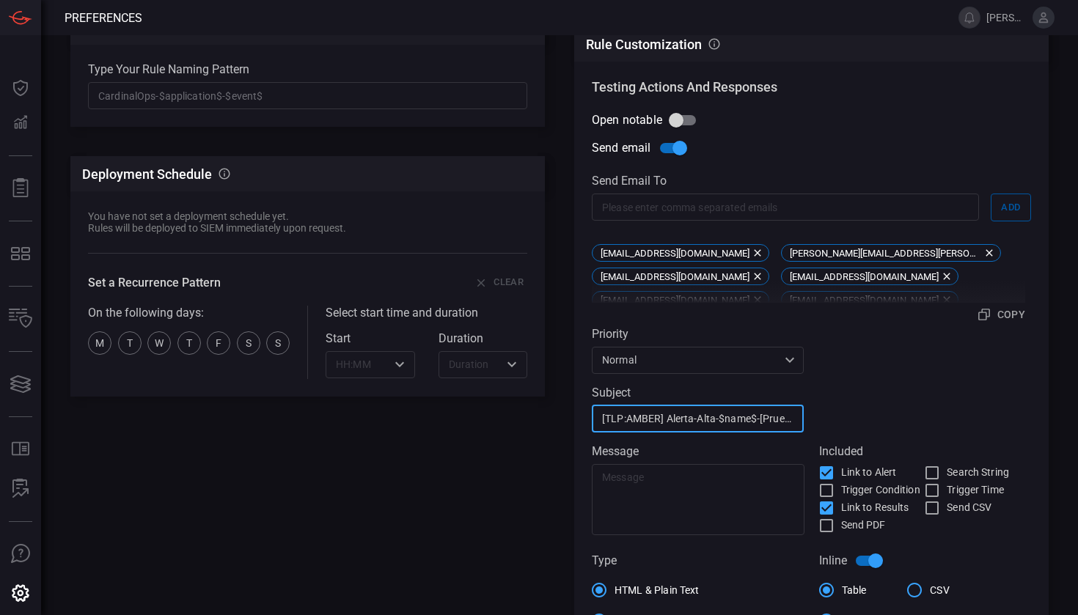
click at [849, 414] on div "Send email Send email to ​ ​ Add vnegretec@totalcybersec.com monica.morales@tot…" at bounding box center [811, 385] width 439 height 502
click at [946, 334] on div "Send email Send email to ​ ​ Add vnegretec@totalcybersec.com monica.morales@tot…" at bounding box center [811, 385] width 439 height 502
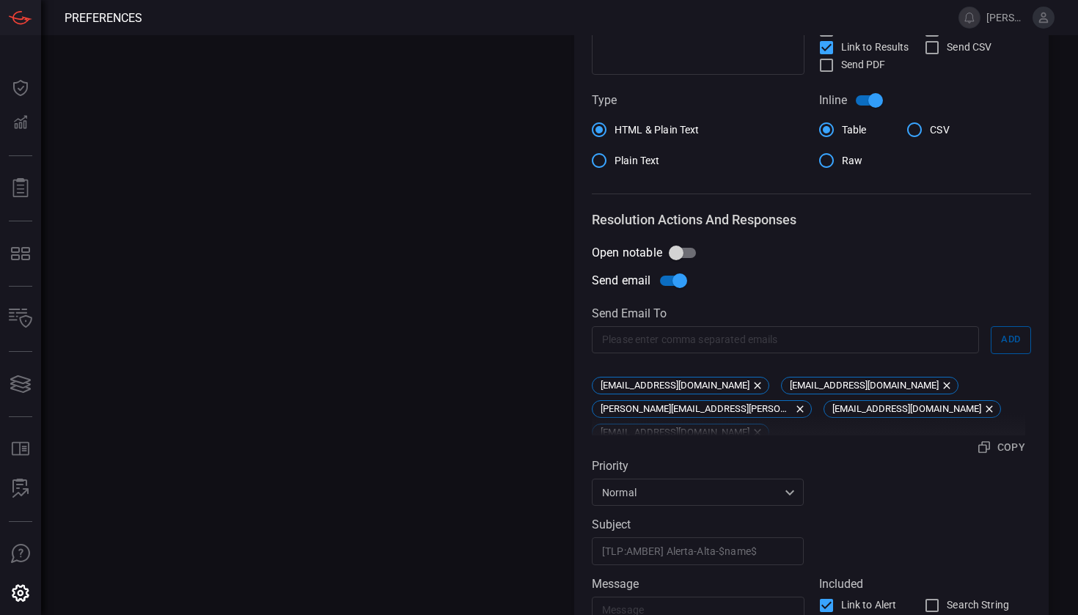
scroll to position [550, 0]
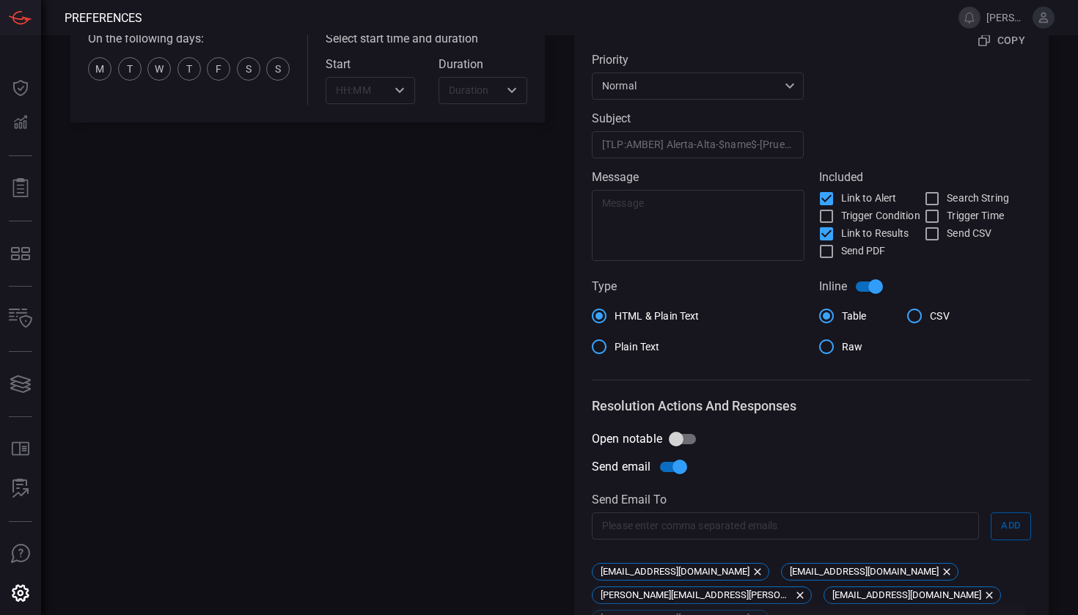
click at [1039, 18] on icon at bounding box center [1043, 17] width 13 height 13
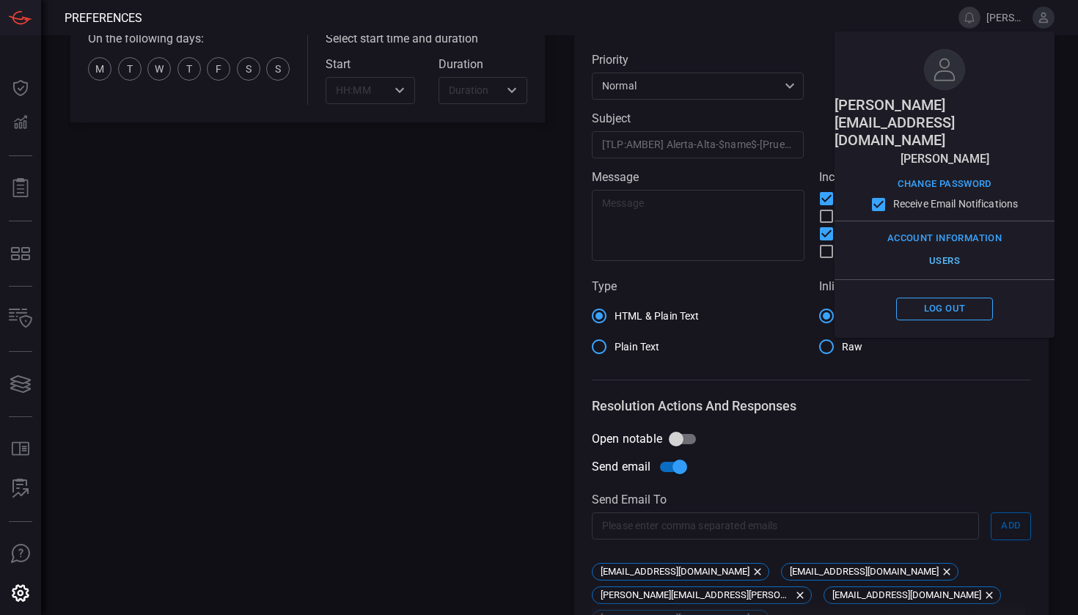
click at [945, 250] on button "Users" at bounding box center [944, 261] width 97 height 23
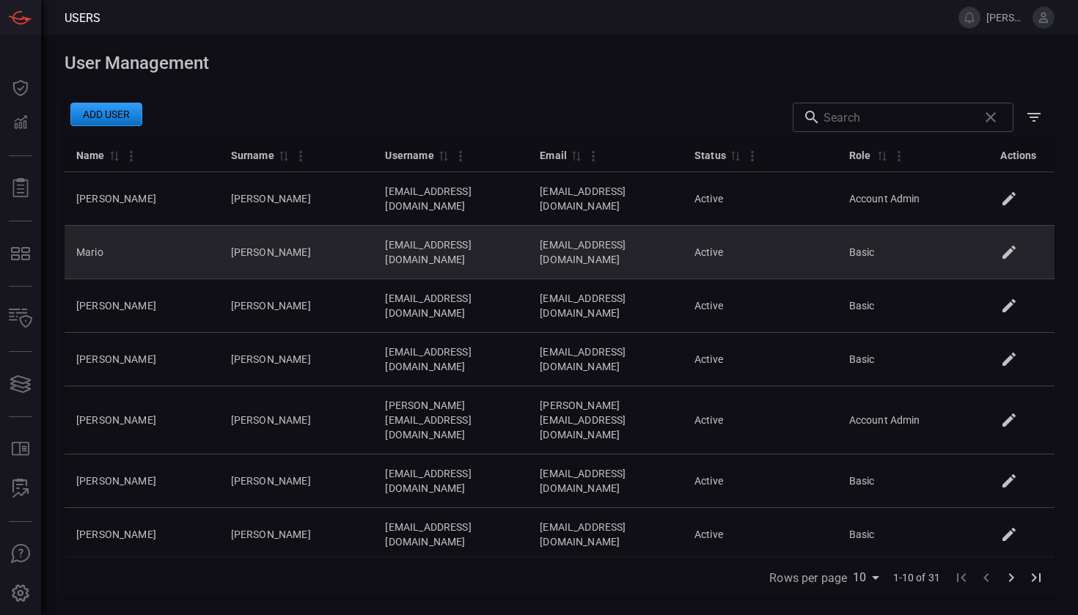
click at [1012, 244] on icon at bounding box center [1010, 253] width 18 height 18
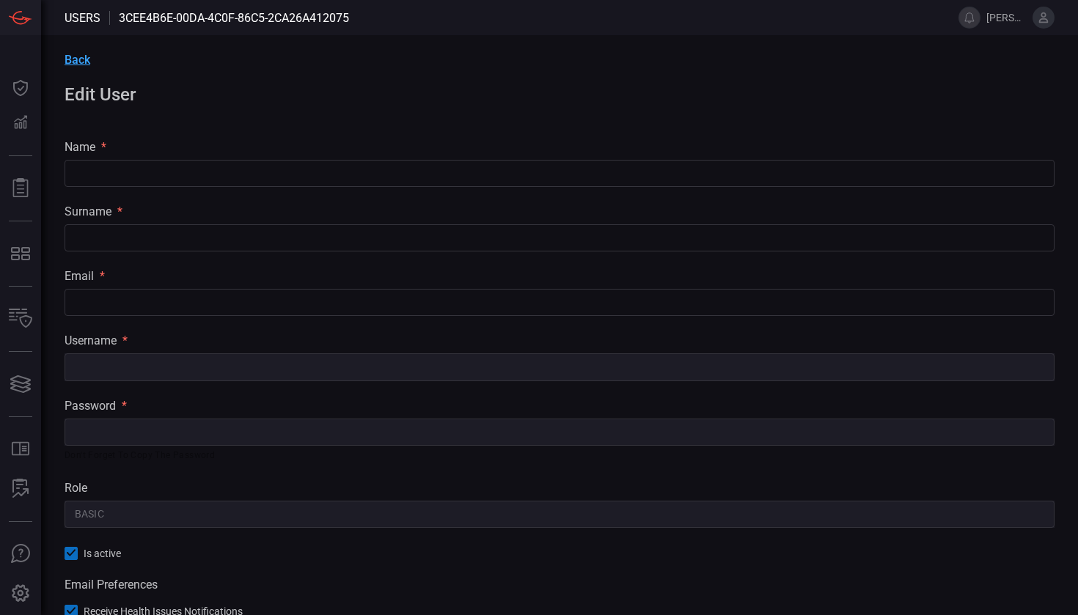
type input "Mario"
type input "[PERSON_NAME]"
type input "[EMAIL_ADDRESS][DOMAIN_NAME]"
type input "Basic"
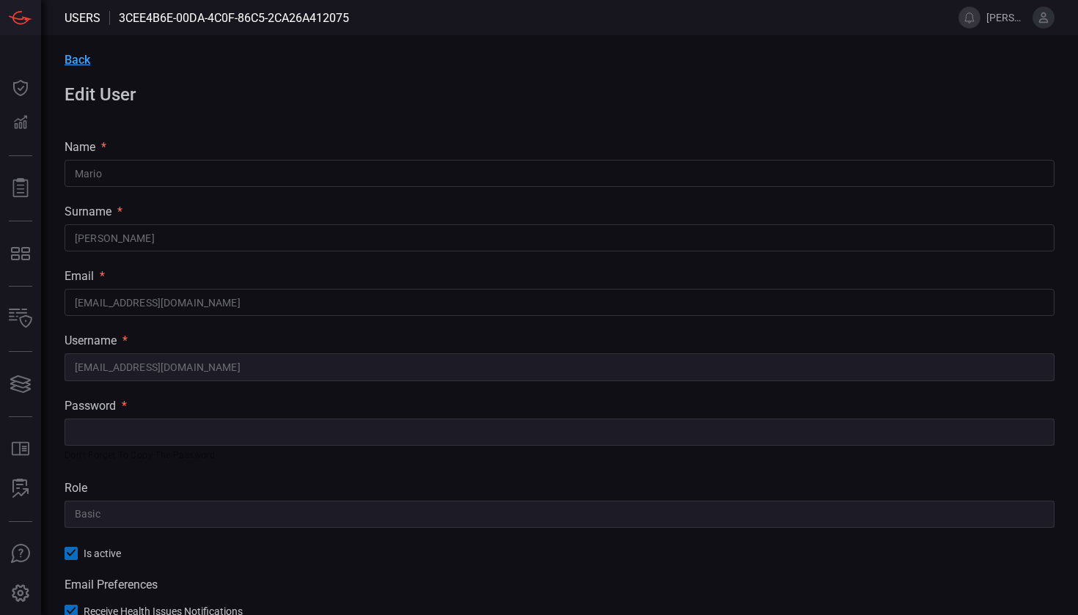
click at [89, 58] on span "Back" at bounding box center [78, 60] width 26 height 14
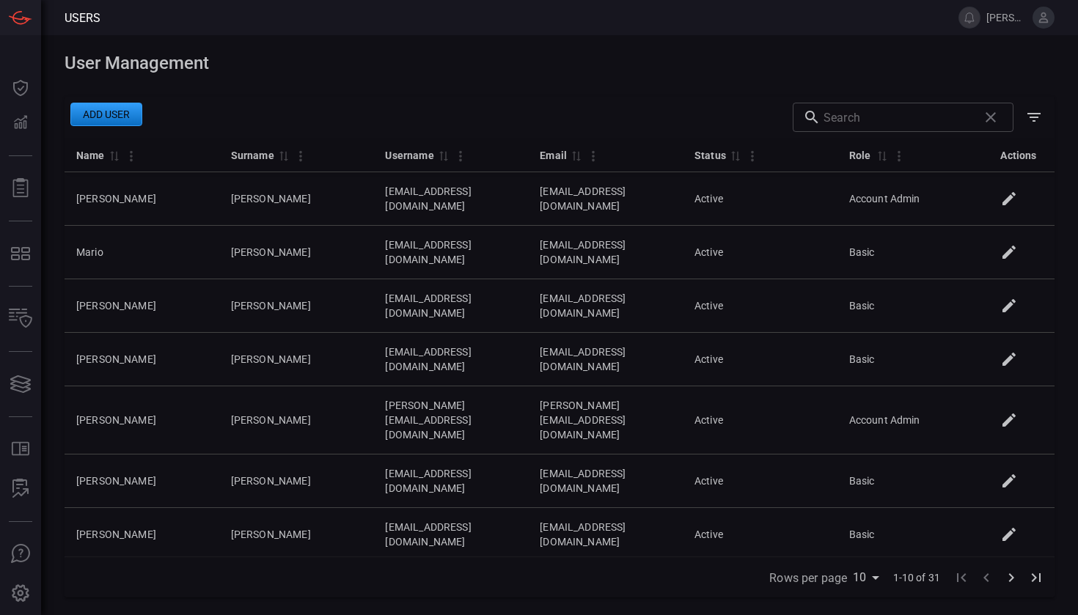
click at [1010, 579] on icon "Go to next page" at bounding box center [1012, 578] width 18 height 18
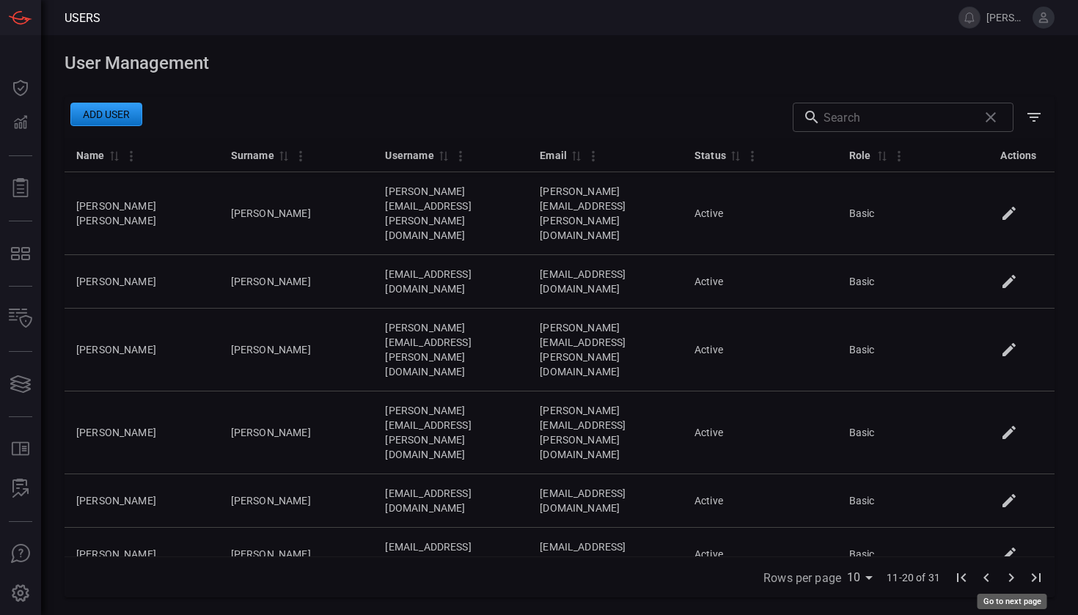
click at [1009, 579] on icon "Go to next page" at bounding box center [1012, 578] width 18 height 18
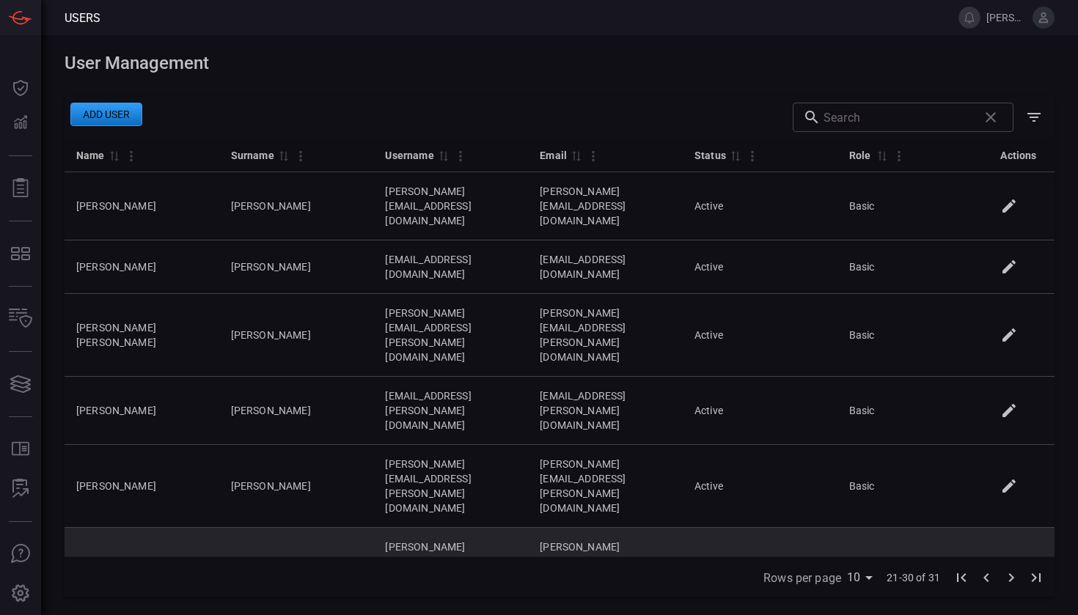
click at [1018, 560] on icon at bounding box center [1010, 569] width 18 height 18
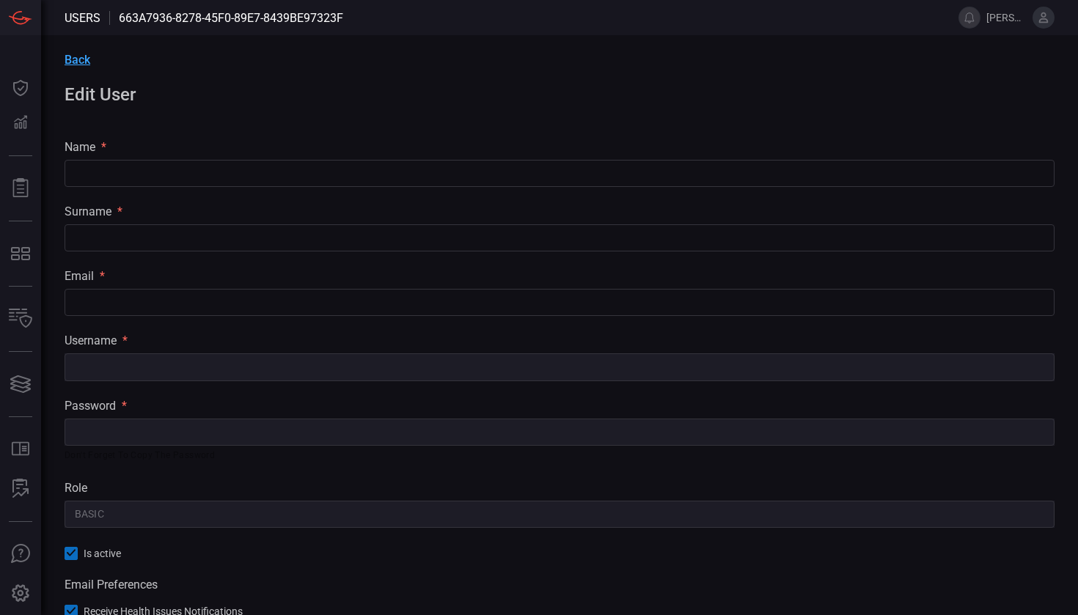
type input "Elizabeth"
type input "Munoz Martinez"
type input "[PERSON_NAME][EMAIL_ADDRESS][PERSON_NAME][DOMAIN_NAME]"
type input "Basic"
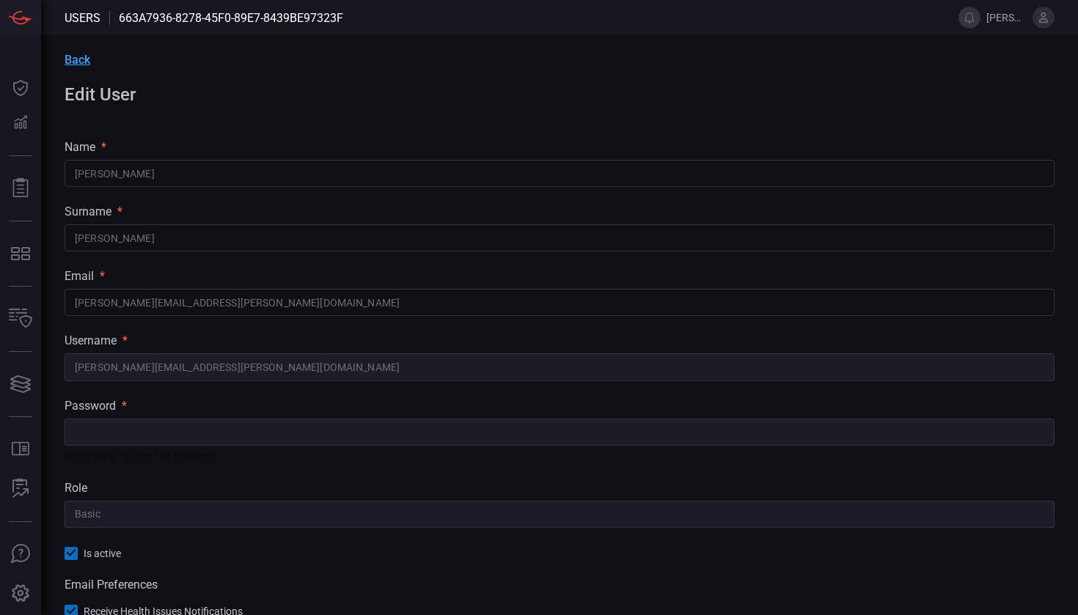
scroll to position [114, 0]
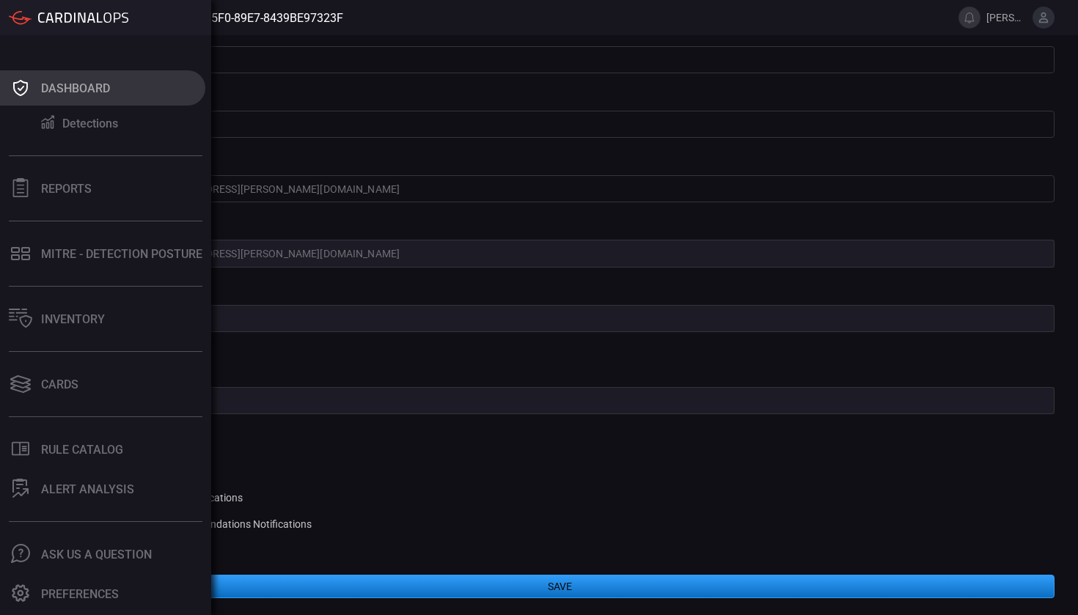
click at [94, 99] on button "Dashboard" at bounding box center [102, 87] width 205 height 35
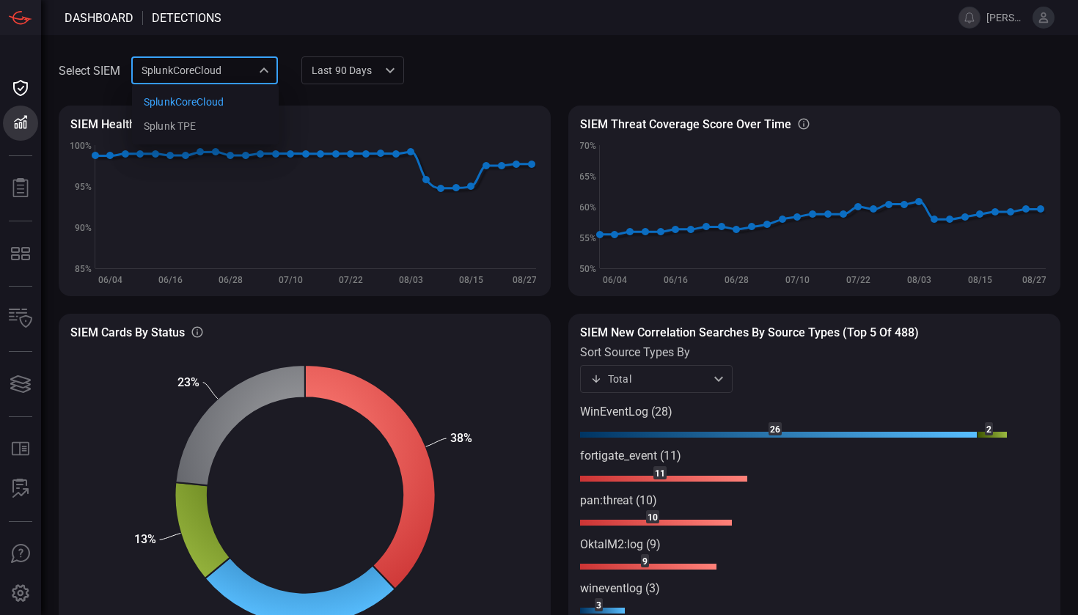
click at [235, 74] on div "SplunkCoreCloud f748d276-46a5-4bd3-b149-f2461a2fe2c5 SplunkCoreCloud Splunk TPE…" at bounding box center [204, 69] width 147 height 27
click at [200, 118] on li "Splunk TPE" at bounding box center [205, 126] width 147 height 24
type input "1e2e8ad1-9f42-4d8b-bcd8-2b3f9d333f5b"
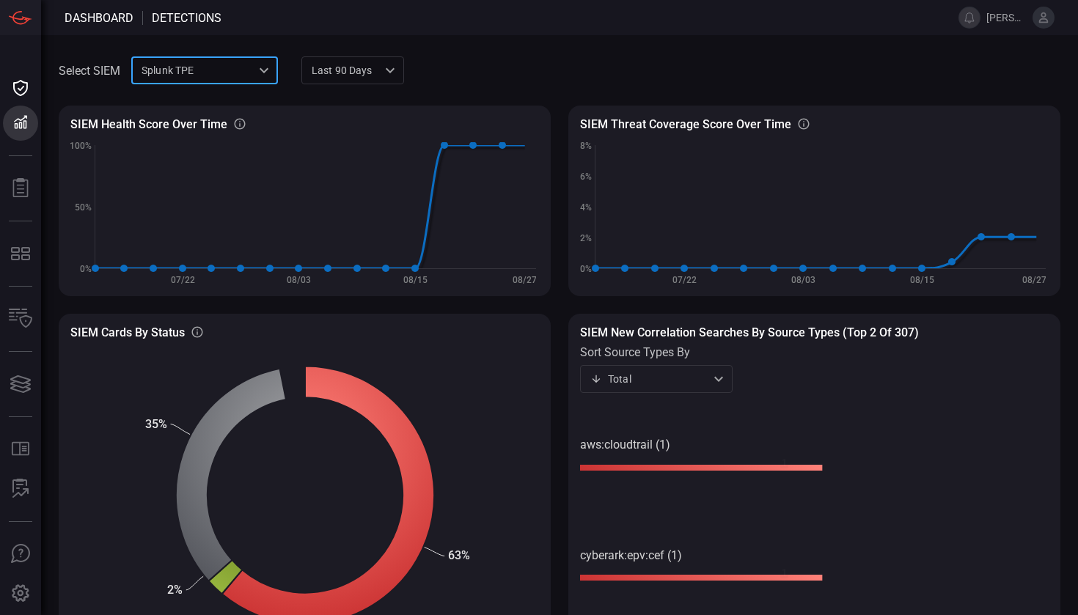
click at [528, 32] on span at bounding box center [582, 17] width 720 height 35
